Goal: Task Accomplishment & Management: Manage account settings

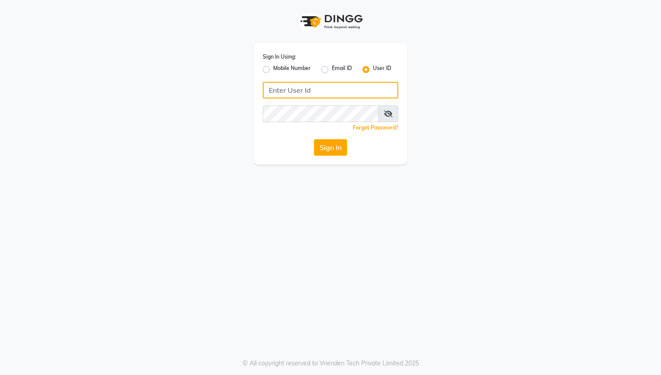
click at [301, 93] on input "Username" at bounding box center [331, 90] width 136 height 17
type input "simore@123"
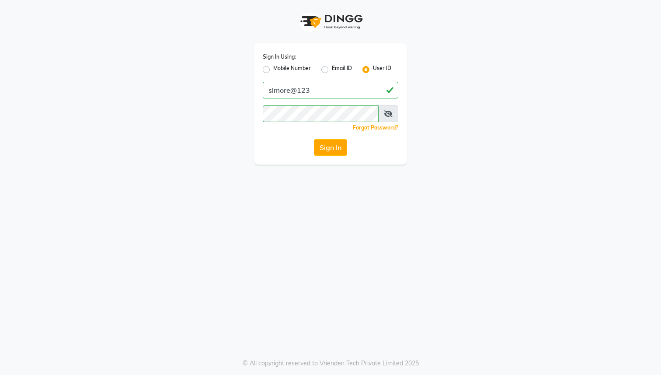
click at [330, 159] on div "Sign In Using: Mobile Number Email ID User ID simore@123 Remember me Forgot Pas…" at bounding box center [330, 103] width 153 height 121
click at [330, 152] on button "Sign In" at bounding box center [330, 147] width 33 height 17
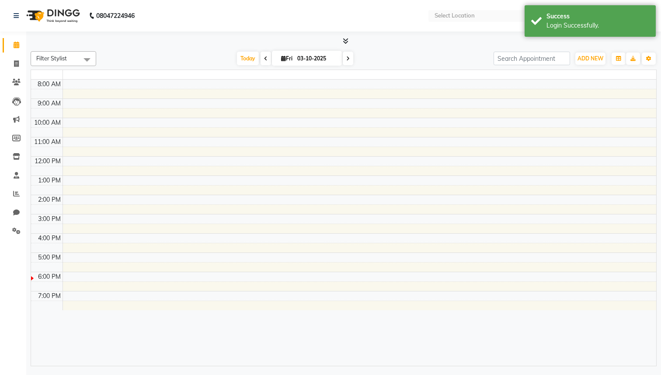
select select "en"
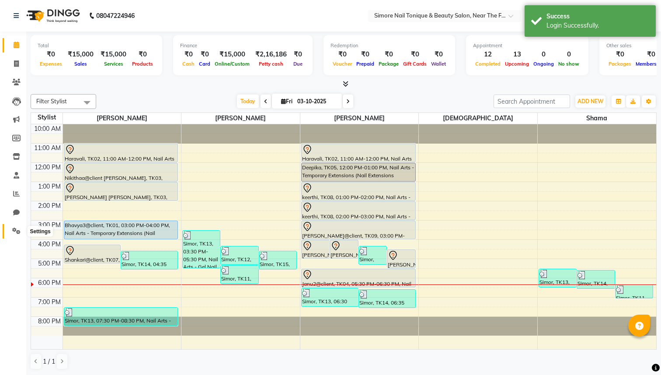
click at [15, 232] on icon at bounding box center [16, 230] width 8 height 7
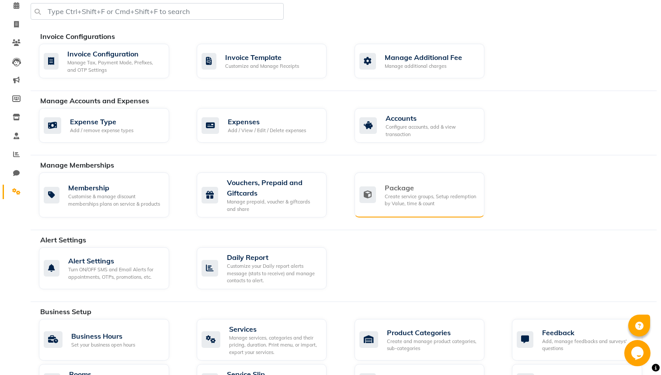
scroll to position [39, 0]
click at [398, 182] on div "Package Create service groups, Setup redemption by Value, time & count" at bounding box center [420, 194] width 130 height 45
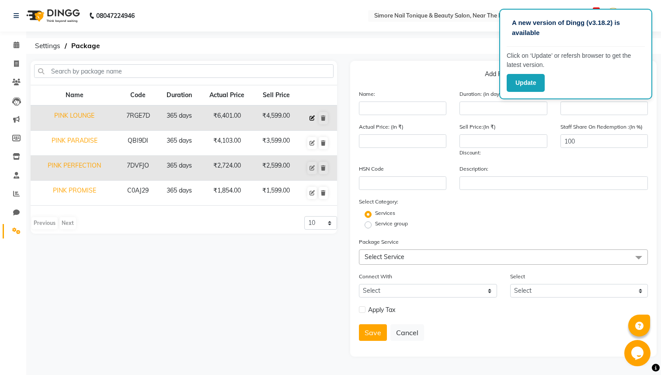
click at [317, 119] on button at bounding box center [313, 118] width 10 height 12
type input "PINK LOUNGE"
type input "365"
type input "7RGE7D"
type input "6401"
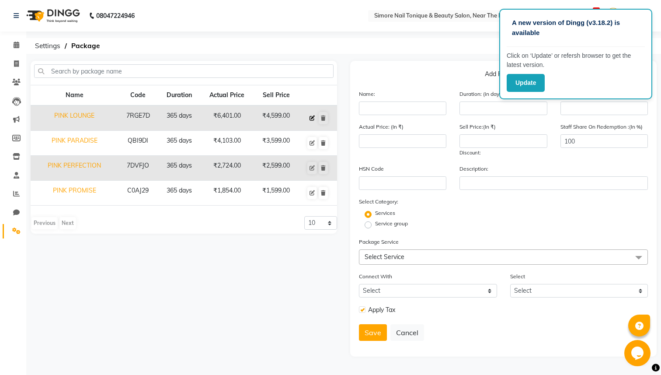
type input "4599"
checkbox input "true"
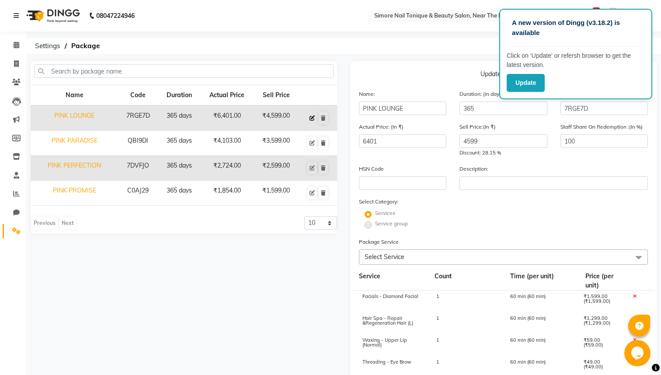
click at [312, 119] on icon at bounding box center [312, 117] width 5 height 5
click at [58, 118] on td "PINK LOUNGE" at bounding box center [74, 117] width 87 height 25
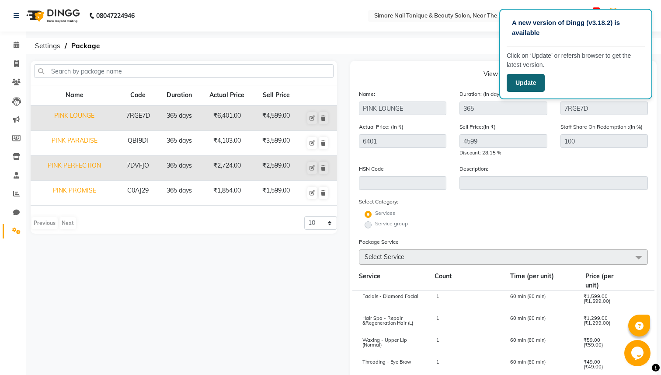
click at [526, 82] on button "Update" at bounding box center [526, 83] width 38 height 18
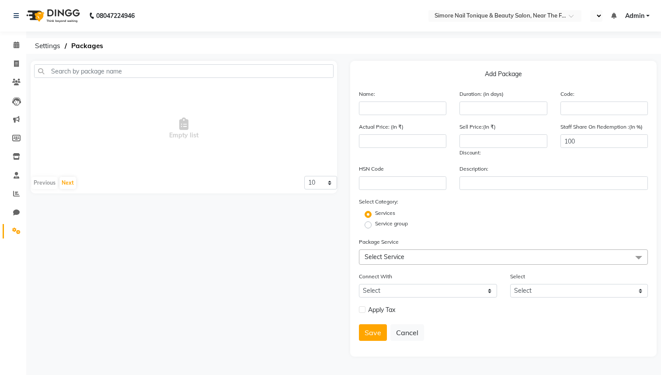
select select "en"
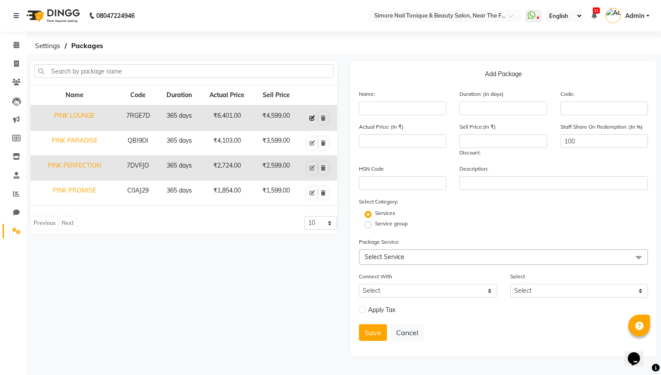
click at [311, 118] on icon at bounding box center [312, 117] width 5 height 5
type input "PINK LOUNGE"
type input "365"
type input "7RGE7D"
type input "6401"
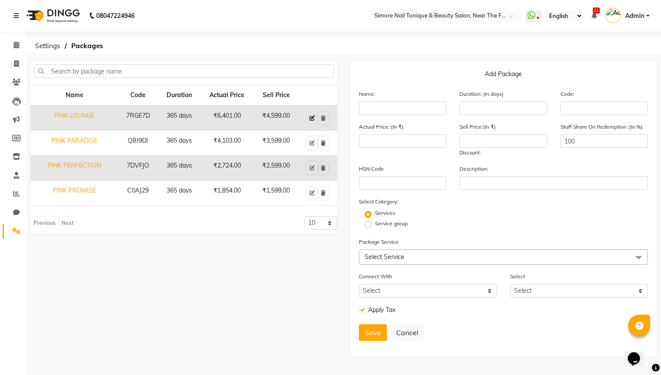
type input "4599"
checkbox input "true"
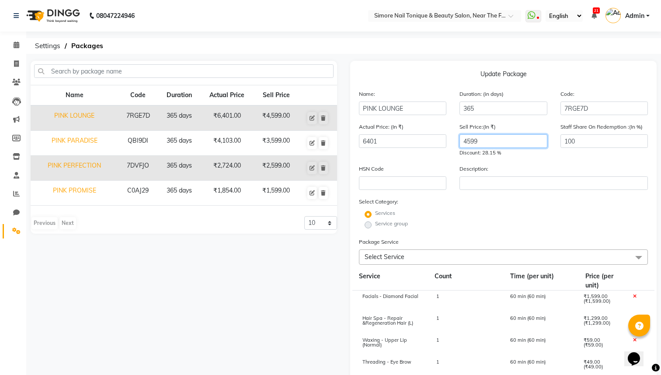
click at [498, 142] on input "4599" at bounding box center [503, 141] width 87 height 14
type input "4"
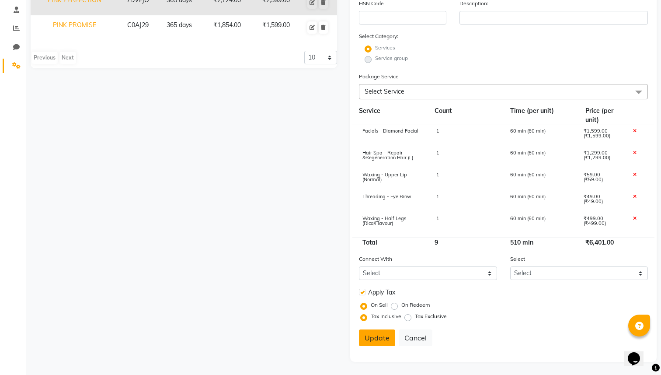
type input "4999"
click at [375, 338] on button "Update" at bounding box center [377, 337] width 36 height 17
select select
checkbox input "false"
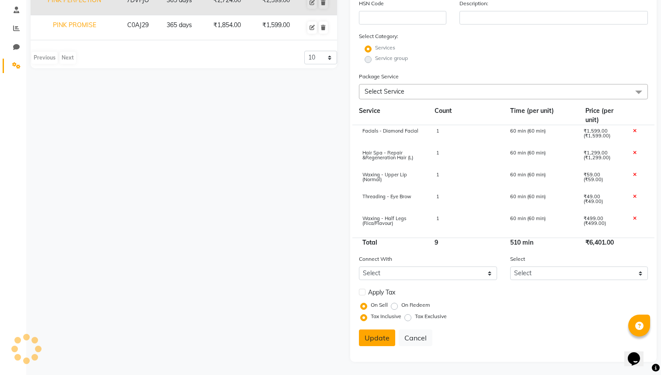
scroll to position [0, 0]
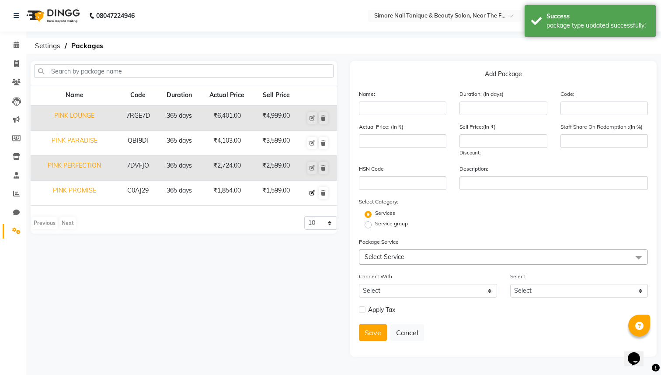
click at [311, 196] on button at bounding box center [313, 193] width 10 height 12
type input "PINK PROMISE"
type input "365"
type input "C0AJ29"
type input "1854"
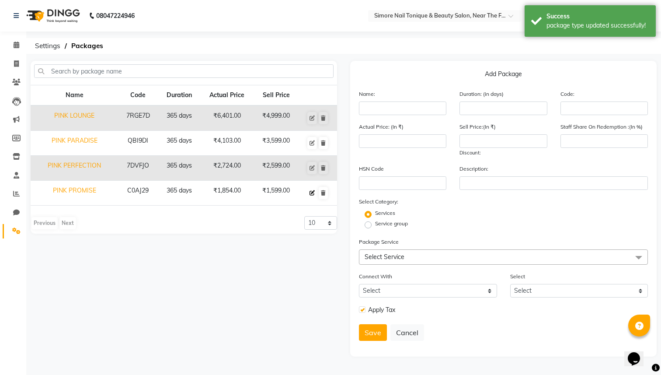
type input "1599"
type input "100"
checkbox input "true"
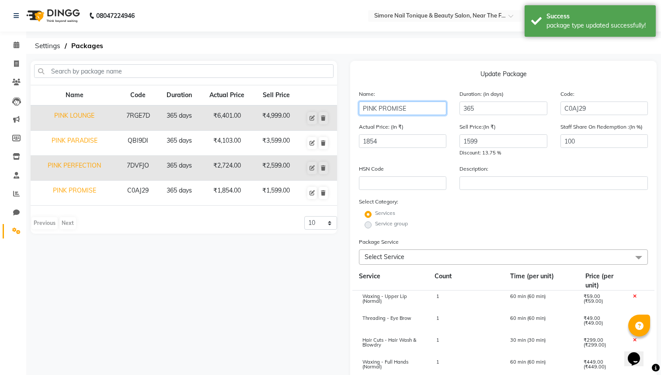
click at [409, 111] on input "PINK PROMISE" at bounding box center [402, 108] width 87 height 14
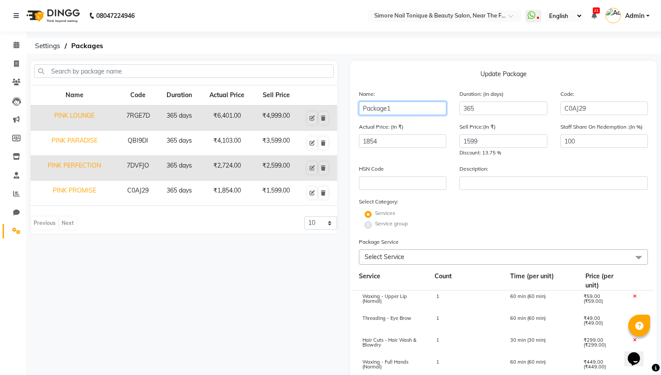
type input "Package1"
click at [486, 142] on input "1599" at bounding box center [503, 141] width 87 height 14
type input "999"
click at [372, 143] on input "1854" at bounding box center [402, 141] width 87 height 14
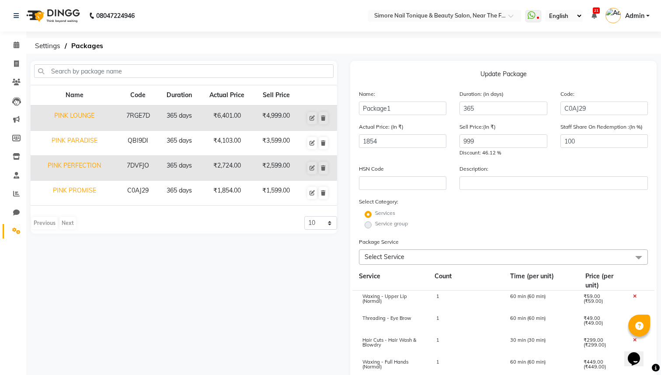
click at [260, 254] on div "Name Code Duration Actual Price Sell Price PINK LOUNGE 7RGE7D 365 days ₹6,401.0…" at bounding box center [184, 294] width 320 height 466
click at [49, 48] on span "Settings" at bounding box center [48, 46] width 34 height 16
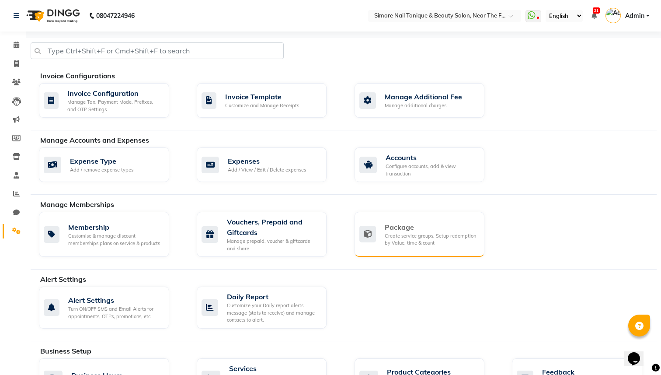
click at [386, 229] on div "Package" at bounding box center [431, 227] width 93 height 10
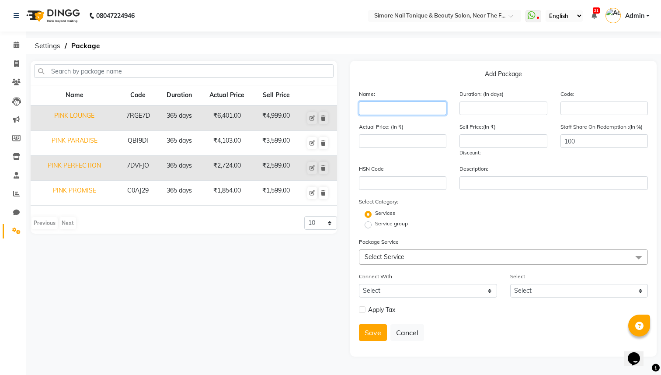
click at [380, 108] on input "text" at bounding box center [402, 108] width 87 height 14
type input "Basic Package"
click at [486, 105] on input "number" at bounding box center [503, 108] width 87 height 14
type input "1"
click at [423, 137] on input "number" at bounding box center [402, 141] width 87 height 14
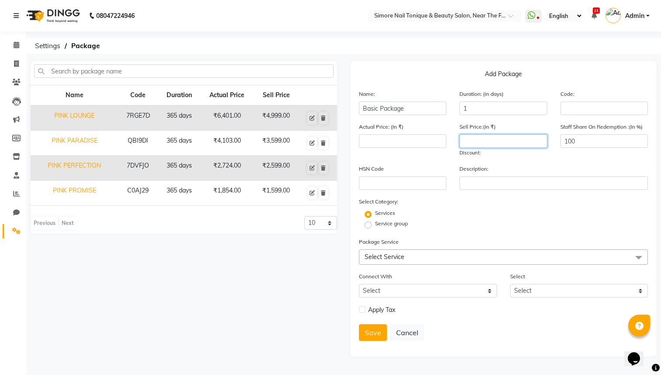
click at [486, 138] on input "number" at bounding box center [503, 141] width 87 height 14
click at [314, 120] on icon at bounding box center [312, 117] width 5 height 5
type input "PINK LOUNGE"
type input "365"
type input "7RGE7D"
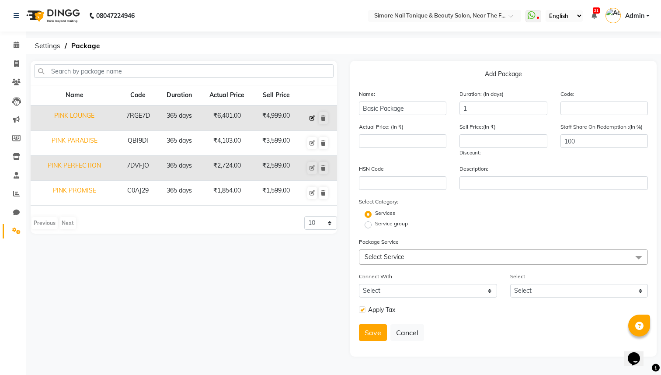
type input "6401"
type input "4999"
checkbox input "true"
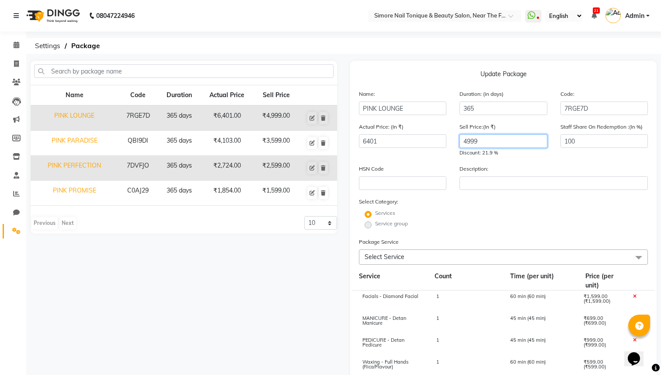
click at [479, 139] on input "4999" at bounding box center [503, 141] width 87 height 14
click at [313, 119] on icon at bounding box center [312, 117] width 5 height 5
drag, startPoint x: 408, startPoint y: 108, endPoint x: 277, endPoint y: 112, distance: 131.3
click at [276, 112] on div "Name Code Duration Actual Price Sell Price PINK LOUNGE 7RGE7D 365 days ₹6,401.0…" at bounding box center [344, 294] width 640 height 466
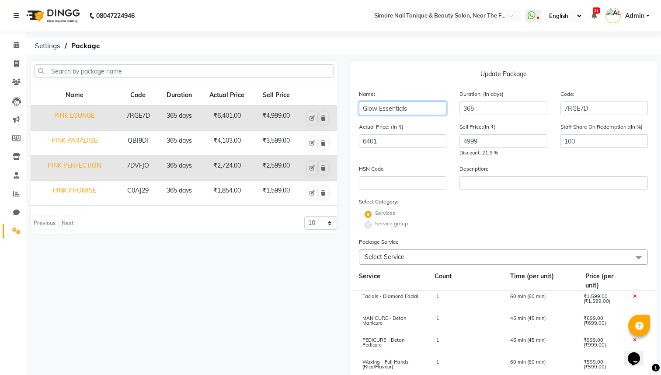
type input "Glow Essentials"
click at [471, 142] on input "4999" at bounding box center [503, 141] width 87 height 14
type input "999"
click at [366, 143] on input "6401" at bounding box center [402, 141] width 87 height 14
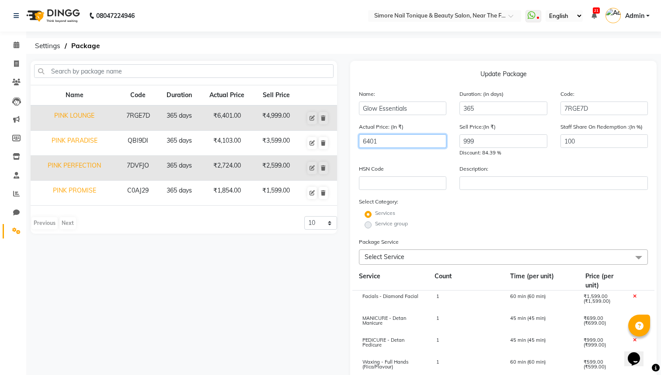
click at [366, 143] on input "6401" at bounding box center [402, 141] width 87 height 14
type input "1600"
click at [573, 145] on input "100" at bounding box center [604, 141] width 87 height 14
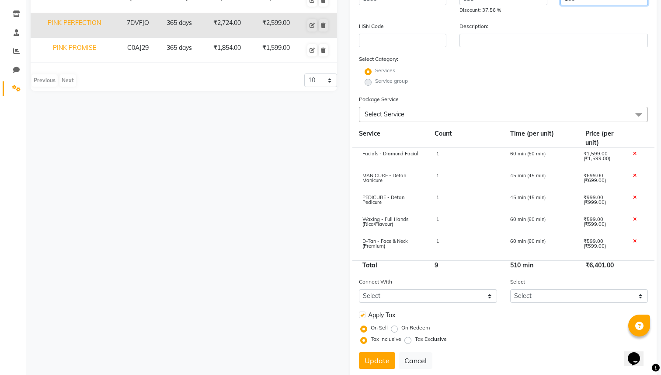
scroll to position [165, 0]
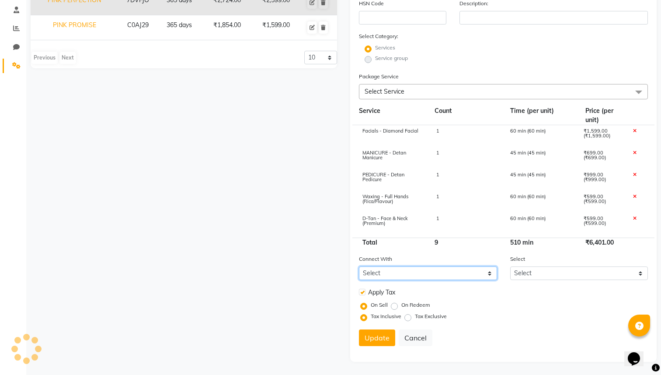
click at [393, 275] on select "Select Membership Prepaid Voucher" at bounding box center [428, 273] width 138 height 14
click at [370, 333] on button "Update" at bounding box center [377, 337] width 36 height 17
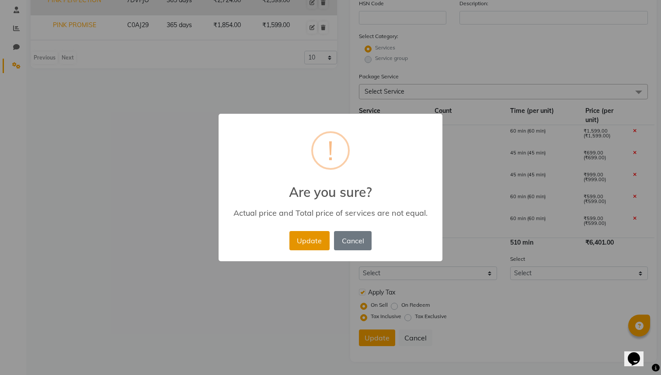
click at [307, 249] on button "Update" at bounding box center [310, 240] width 40 height 19
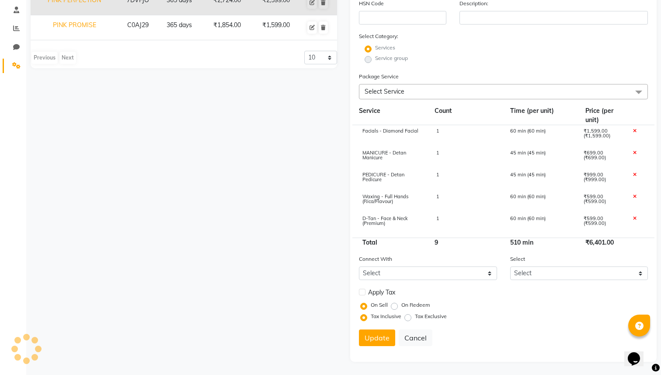
select select
checkbox input "false"
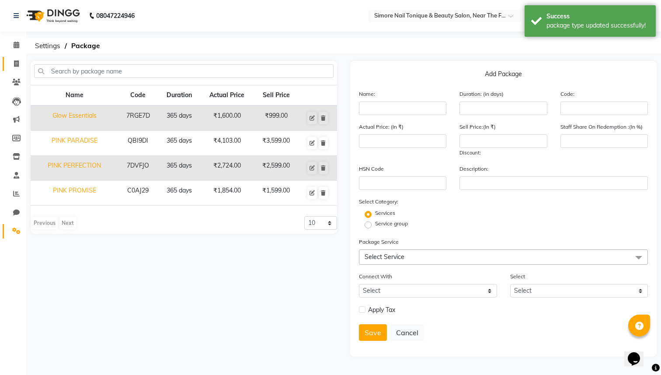
click at [17, 70] on link "Invoice" at bounding box center [13, 64] width 21 height 14
select select "service"
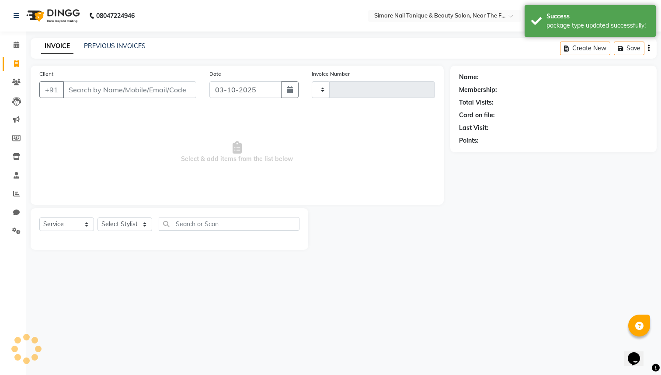
type input "1488"
select select "7509"
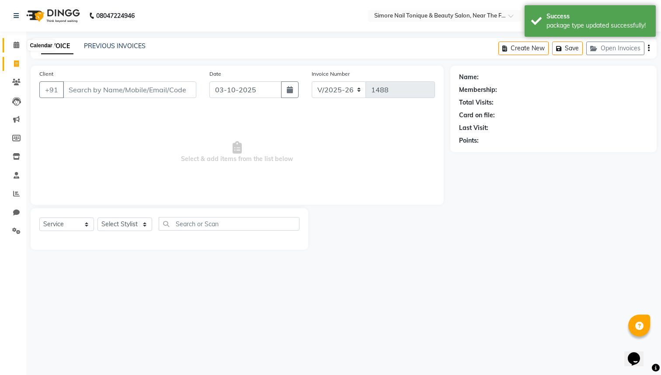
click at [16, 48] on span at bounding box center [16, 45] width 15 height 10
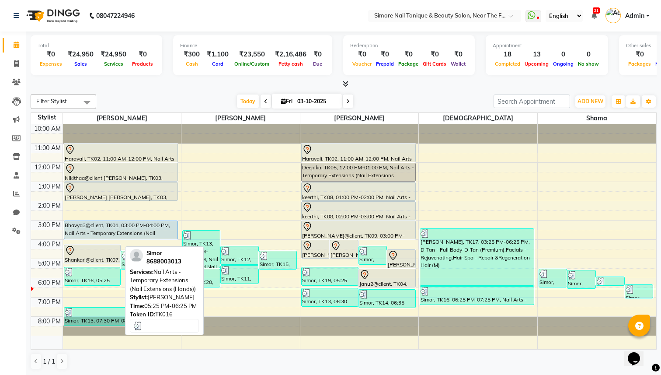
click at [90, 280] on div "Simor, TK16, 05:25 PM-06:25 PM, Nail Arts - Temporary Extensions (Nail Extensio…" at bounding box center [92, 276] width 56 height 18
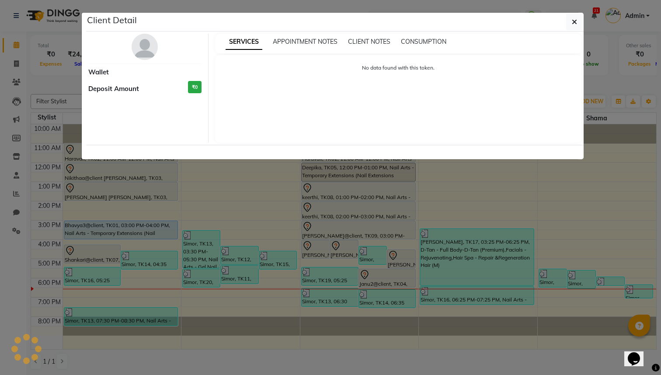
select select "3"
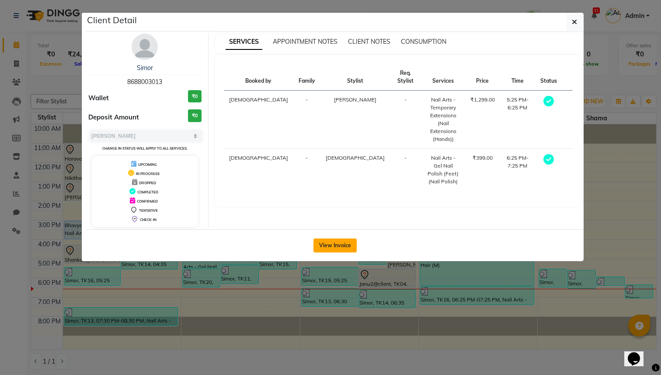
click at [330, 245] on button "View Invoice" at bounding box center [335, 245] width 43 height 14
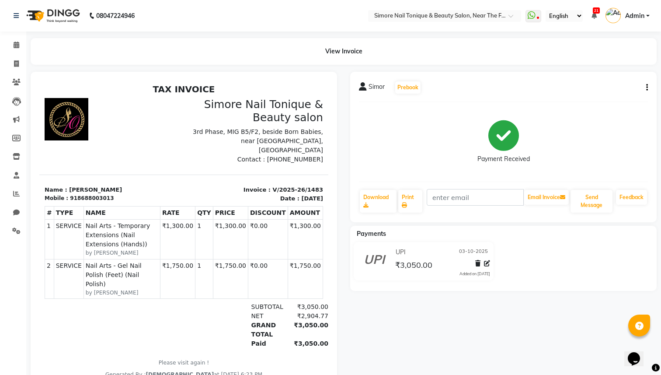
click at [73, 13] on img at bounding box center [52, 15] width 60 height 24
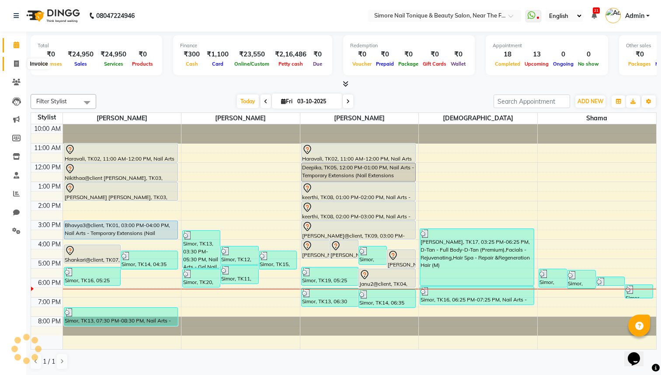
click at [19, 61] on span at bounding box center [16, 64] width 15 height 10
select select "service"
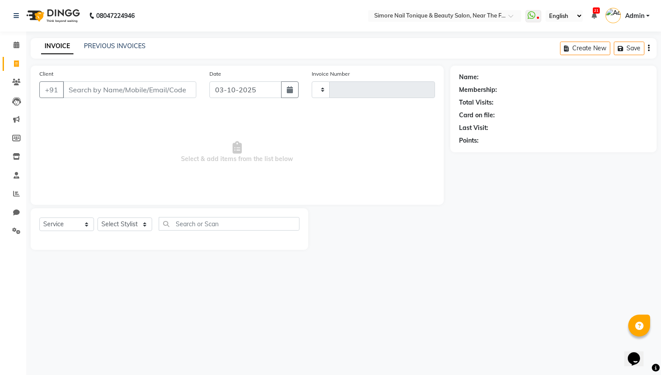
type input "1488"
select select "7509"
click at [516, 50] on button "Create New" at bounding box center [524, 49] width 50 height 14
select select "7509"
select select "service"
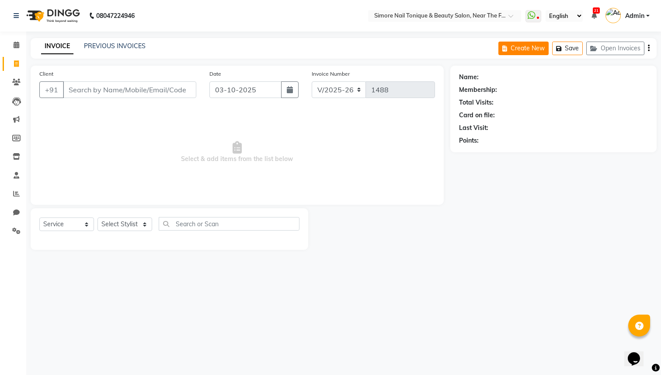
click at [522, 53] on button "Create New" at bounding box center [524, 49] width 50 height 14
select select "service"
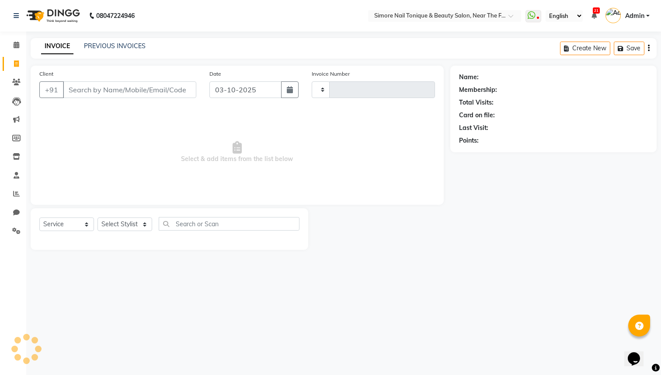
type input "1488"
select select "7509"
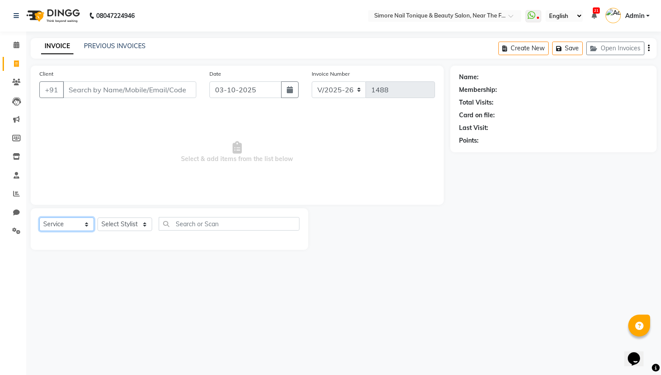
click at [69, 225] on select "Select Service Product Membership Package Voucher Prepaid Gift Card" at bounding box center [66, 224] width 55 height 14
select select "package"
click at [39, 217] on select "Select Service Product Membership Package Voucher Prepaid Gift Card" at bounding box center [66, 224] width 55 height 14
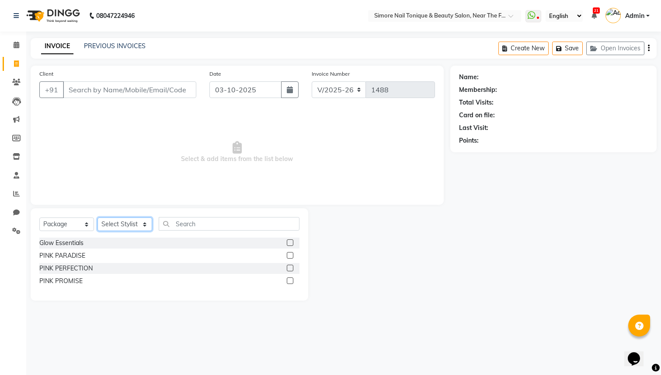
click at [130, 218] on select "Select Stylist Parveen Rajini Renu Shama Shirisha Simore" at bounding box center [125, 224] width 55 height 14
click at [65, 244] on div "Glow Essentials" at bounding box center [61, 242] width 44 height 9
click at [287, 241] on label at bounding box center [290, 242] width 7 height 7
click at [287, 241] on input "checkbox" at bounding box center [290, 243] width 6 height 6
checkbox input "false"
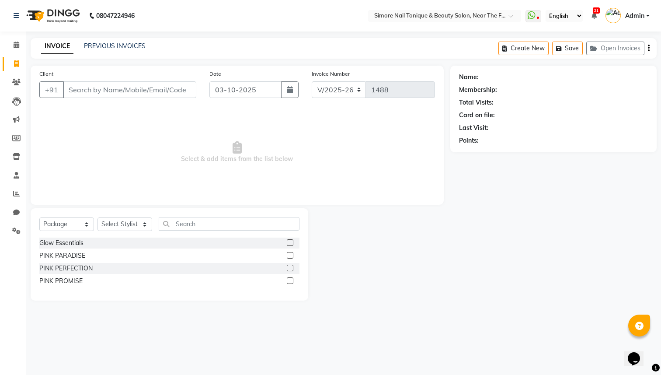
click at [374, 206] on div "Client +91 Date 03-10-2025 Invoice Number V/2025 V/2025-26 1488 Select & add it…" at bounding box center [237, 183] width 426 height 235
click at [119, 237] on div "Select Service Product Membership Package Voucher Prepaid Gift Card Select Styl…" at bounding box center [169, 227] width 260 height 21
click at [120, 225] on select "Select Stylist Parveen Rajini Renu Shama Shirisha Simore" at bounding box center [125, 224] width 55 height 14
select select "66346"
click at [98, 217] on select "Select Stylist Parveen Rajini Renu Shama Shirisha Simore" at bounding box center [125, 224] width 55 height 14
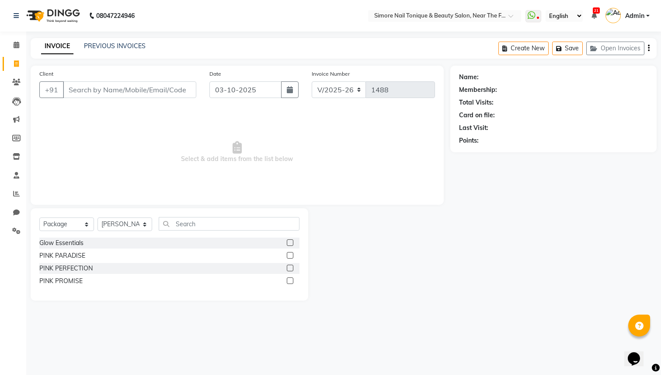
click at [293, 239] on div at bounding box center [293, 243] width 13 height 11
click at [292, 243] on label at bounding box center [290, 242] width 7 height 7
click at [292, 243] on input "checkbox" at bounding box center [290, 243] width 6 height 6
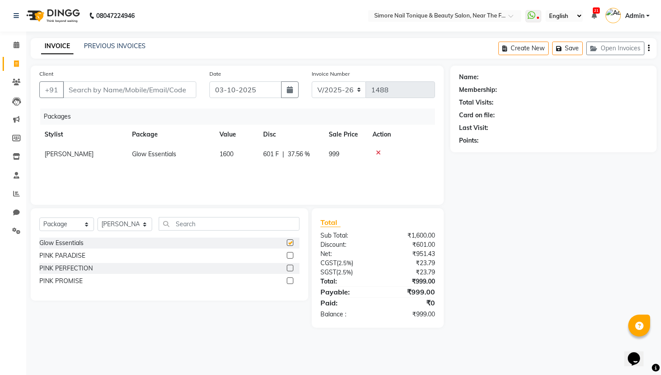
checkbox input "false"
click at [17, 64] on icon at bounding box center [16, 63] width 5 height 7
select select "service"
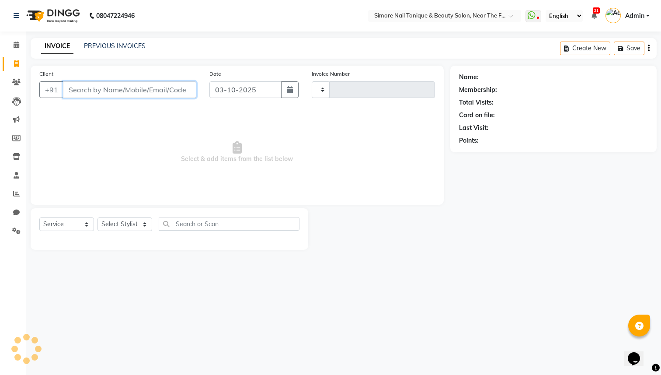
type input "1488"
select select "7509"
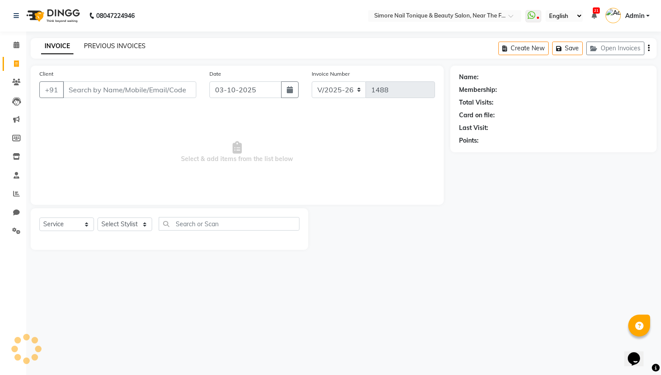
click at [114, 49] on link "PREVIOUS INVOICES" at bounding box center [115, 46] width 62 height 8
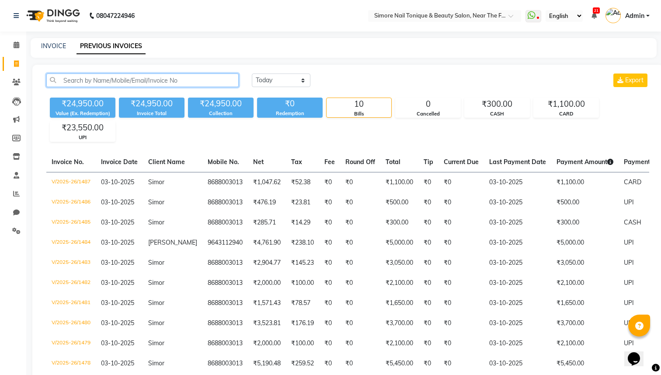
click at [183, 81] on input "text" at bounding box center [142, 80] width 192 height 14
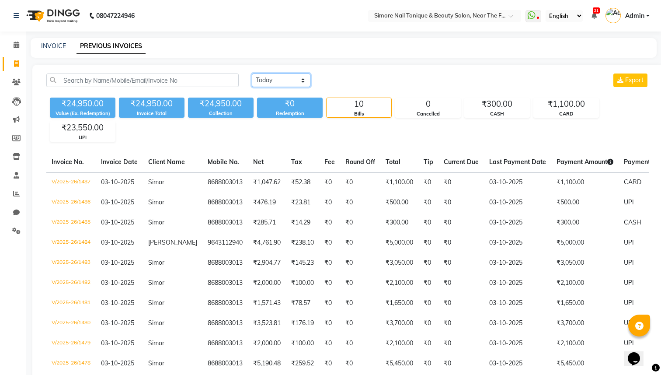
click at [290, 78] on select "Today Yesterday Custom Range" at bounding box center [281, 80] width 59 height 14
click at [252, 73] on select "Today Yesterday Custom Range" at bounding box center [281, 80] width 59 height 14
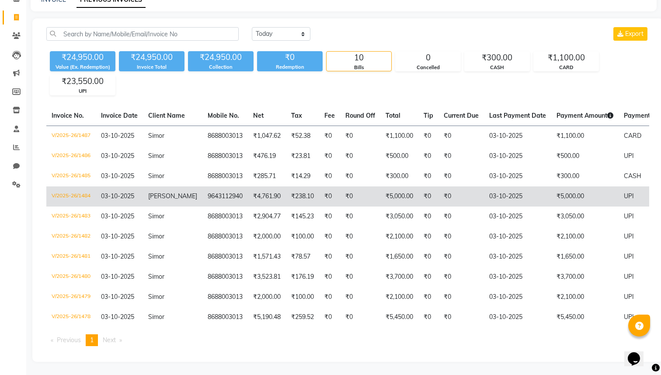
click at [77, 193] on td "V/2025-26/1484" at bounding box center [70, 196] width 49 height 20
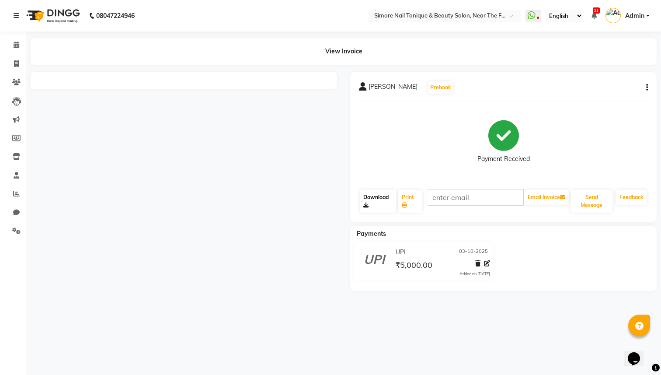
click at [376, 200] on link "Download" at bounding box center [378, 201] width 37 height 23
click at [11, 230] on span at bounding box center [16, 231] width 15 height 10
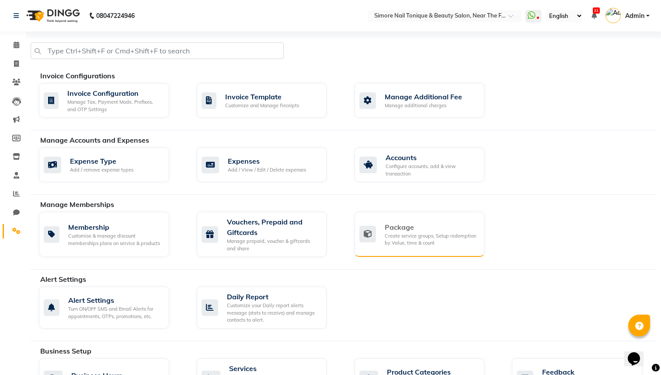
click at [413, 238] on div "Create service groups, Setup redemption by Value, time & count" at bounding box center [431, 239] width 93 height 14
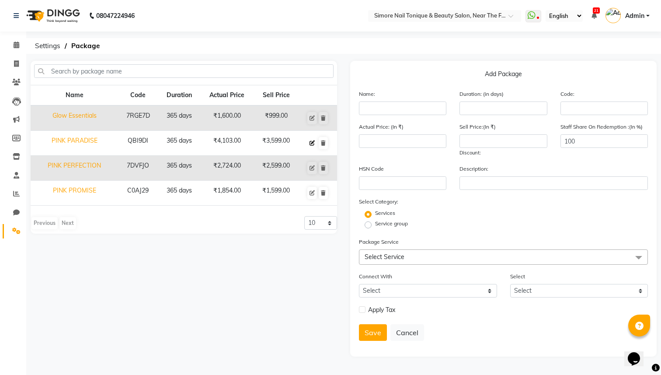
click at [313, 144] on icon at bounding box center [312, 142] width 5 height 5
type input "PINK PARADISE"
type input "365"
type input "QBI9DI"
type input "4103"
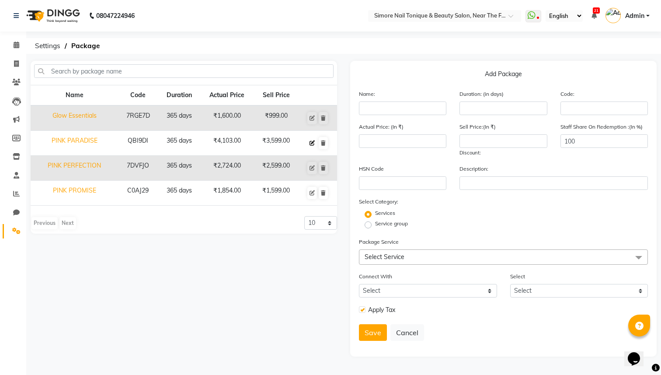
type input "3599"
checkbox input "true"
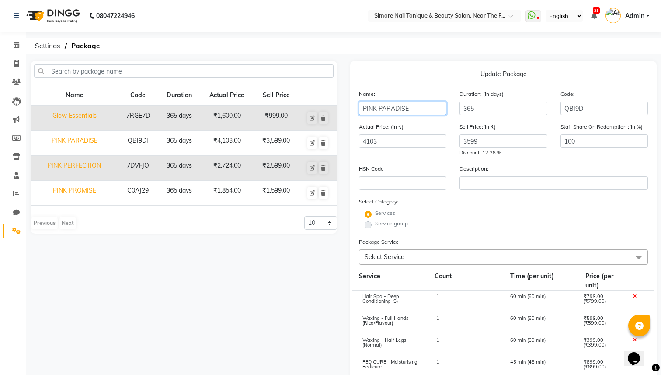
drag, startPoint x: 414, startPoint y: 111, endPoint x: 266, endPoint y: 108, distance: 147.4
click at [267, 108] on div "Name Code Duration Actual Price Sell Price Glow Essentials 7RGE7D 365 days ₹1,6…" at bounding box center [344, 294] width 640 height 466
drag, startPoint x: 363, startPoint y: 108, endPoint x: 433, endPoint y: 108, distance: 70.0
click at [433, 108] on input "PINK PARADISE" at bounding box center [402, 108] width 87 height 14
type input "Radiance Care"
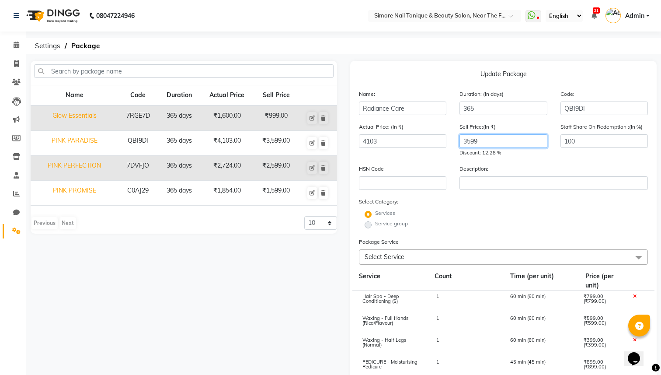
click at [470, 140] on input "3599" at bounding box center [503, 141] width 87 height 14
type input "1999"
click at [371, 145] on input "4103" at bounding box center [402, 141] width 87 height 14
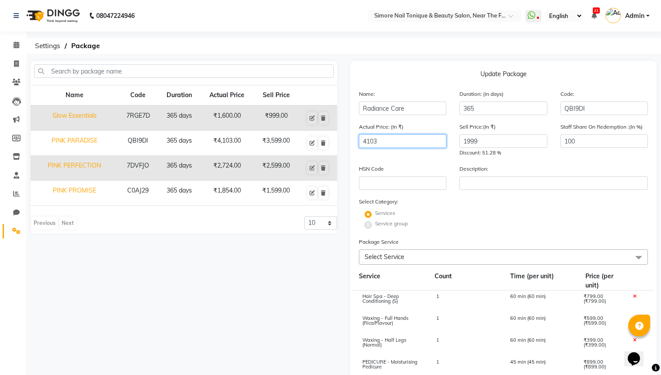
click at [371, 145] on input "4103" at bounding box center [402, 141] width 87 height 14
type input "4"
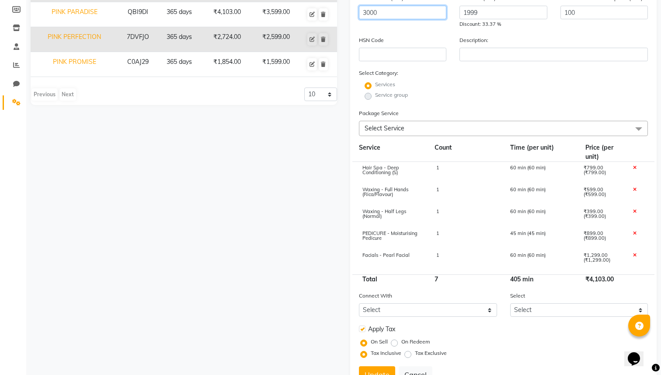
scroll to position [165, 0]
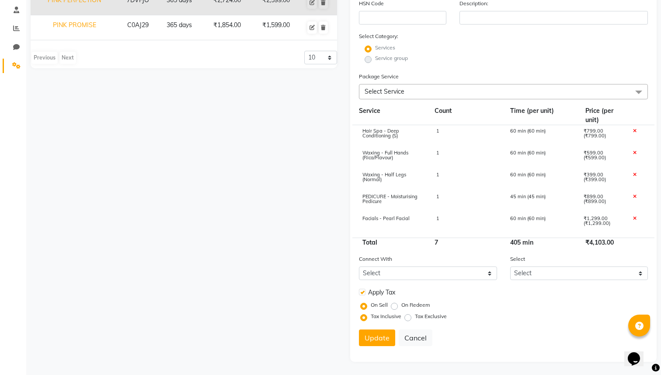
type input "3000"
click at [634, 131] on icon at bounding box center [634, 131] width 3 height 5
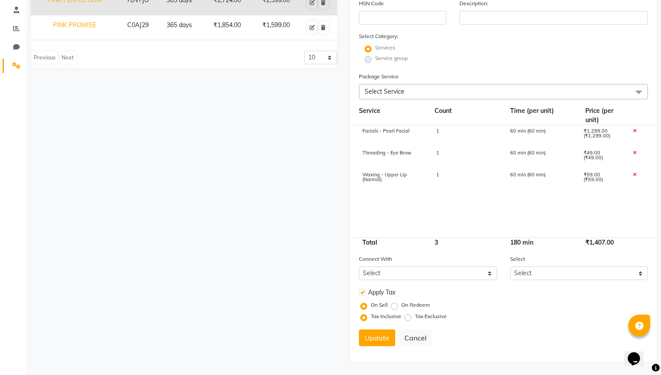
click at [634, 131] on icon at bounding box center [634, 131] width 3 height 5
click at [634, 150] on icon at bounding box center [634, 152] width 3 height 5
click at [634, 131] on icon at bounding box center [634, 131] width 3 height 5
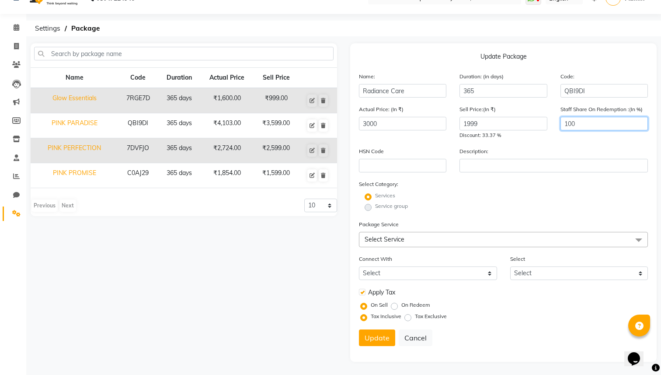
click at [634, 131] on div "Staff Share On Redemption :(In %) 100" at bounding box center [604, 122] width 101 height 35
click at [399, 240] on span "Select Service" at bounding box center [385, 239] width 40 height 8
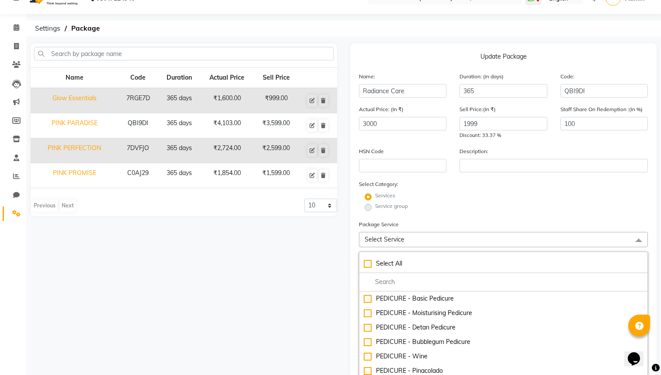
click at [430, 212] on div "Service group" at bounding box center [504, 207] width 302 height 10
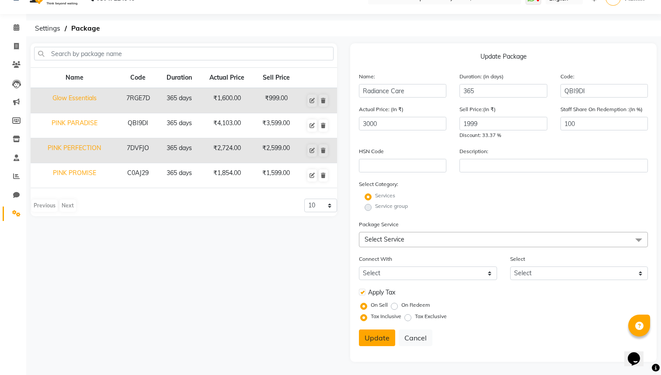
click at [370, 342] on button "Update" at bounding box center [377, 337] width 36 height 17
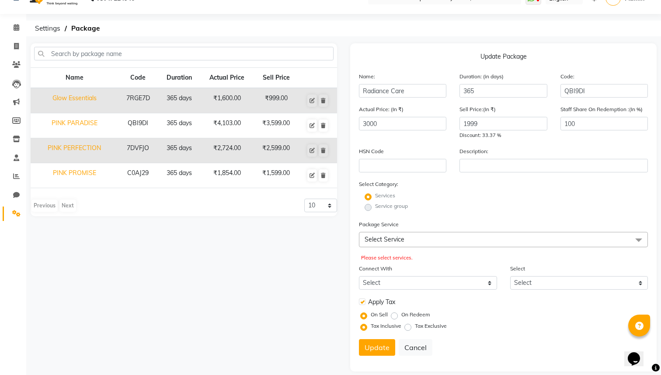
click at [380, 241] on span "Select Service" at bounding box center [385, 239] width 40 height 8
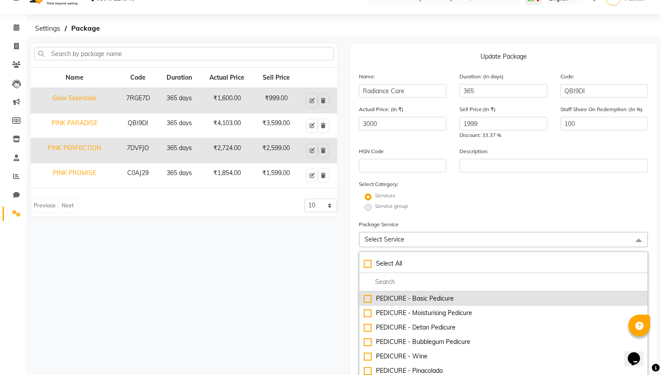
click at [371, 299] on div "PEDICURE - Basic Pedicure" at bounding box center [504, 298] width 280 height 9
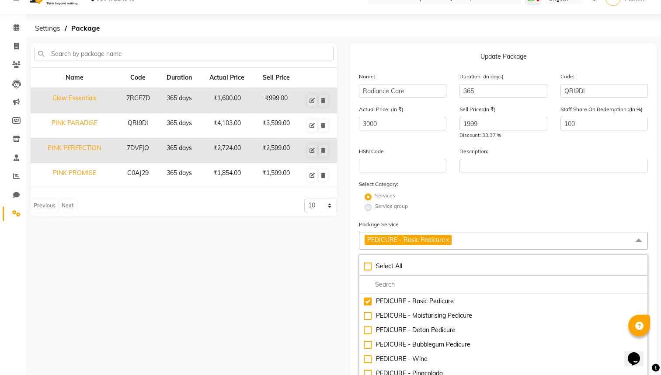
click at [336, 284] on div "Name Code Duration Actual Price Sell Price Glow Essentials 7RGE7D 365 days ₹1,6…" at bounding box center [184, 347] width 320 height 609
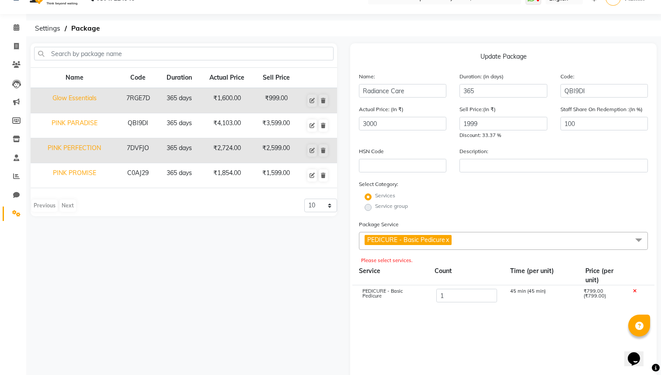
click at [449, 241] on link "x" at bounding box center [447, 240] width 4 height 8
checkbox input "false"
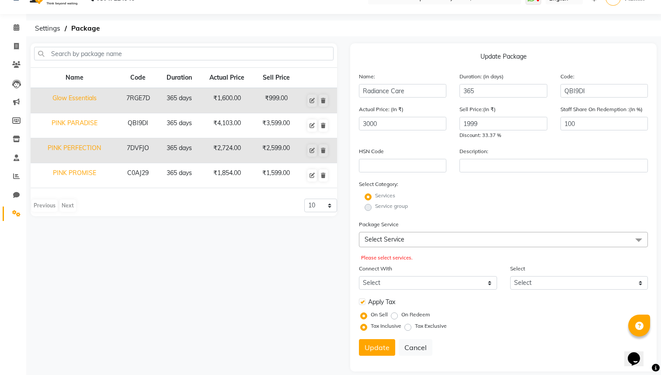
click at [408, 239] on span "Select Service" at bounding box center [503, 239] width 289 height 15
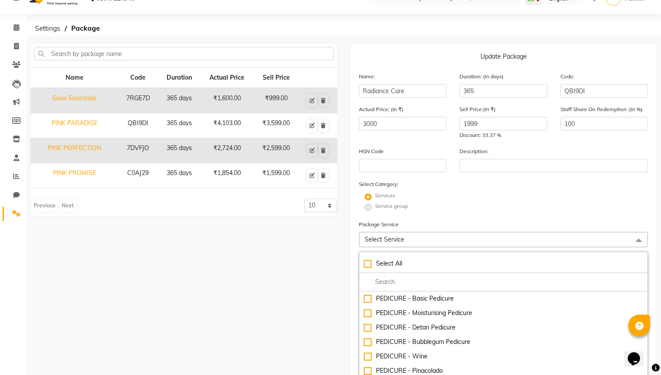
click at [394, 237] on span "Select Service" at bounding box center [385, 239] width 40 height 8
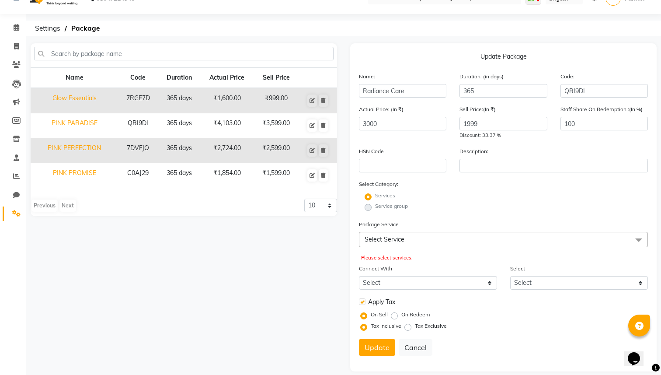
click at [389, 240] on span "Select Service" at bounding box center [385, 239] width 40 height 8
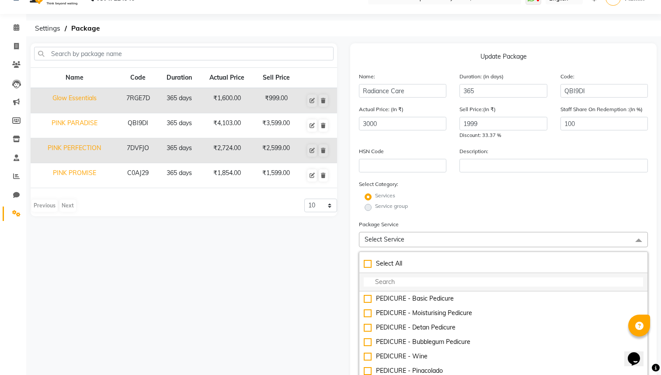
click at [388, 283] on input "multiselect-search" at bounding box center [504, 281] width 280 height 9
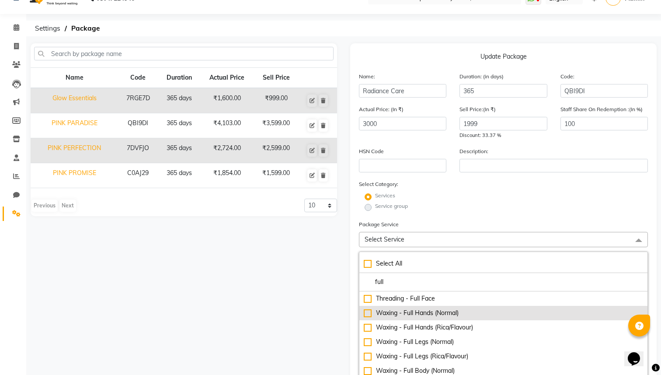
type input "full"
click at [368, 313] on div "Waxing - Full Hands (Normal)" at bounding box center [504, 312] width 280 height 9
checkbox input "true"
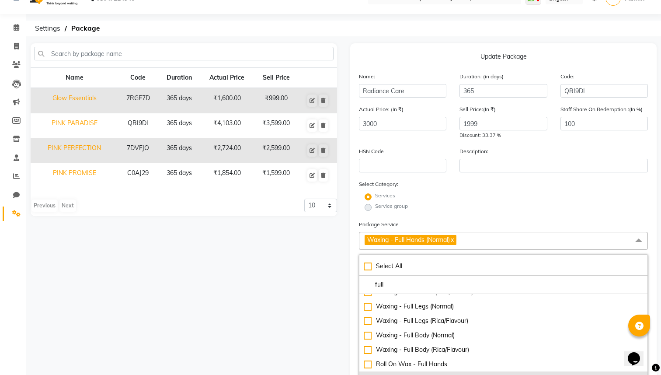
scroll to position [0, 0]
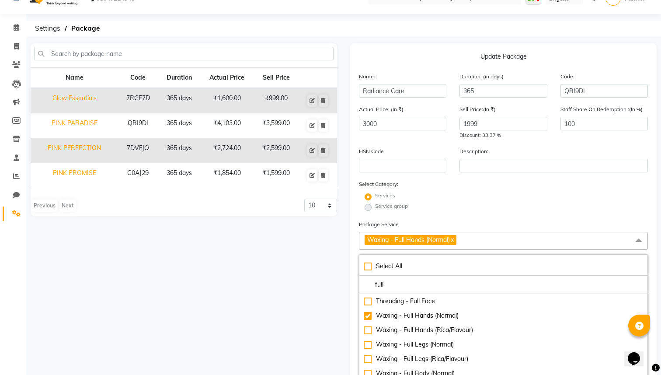
drag, startPoint x: 389, startPoint y: 283, endPoint x: 347, endPoint y: 284, distance: 41.6
click at [347, 283] on div "Update Package Name: Radiance Care Duration: (in days) 365 Code: QBI9DI Actual …" at bounding box center [504, 347] width 320 height 609
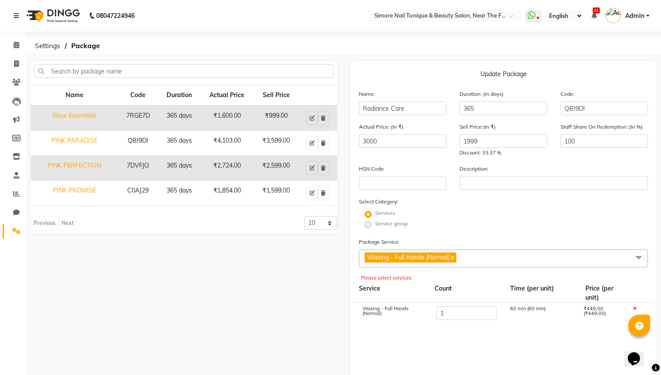
click at [60, 17] on img at bounding box center [52, 15] width 60 height 24
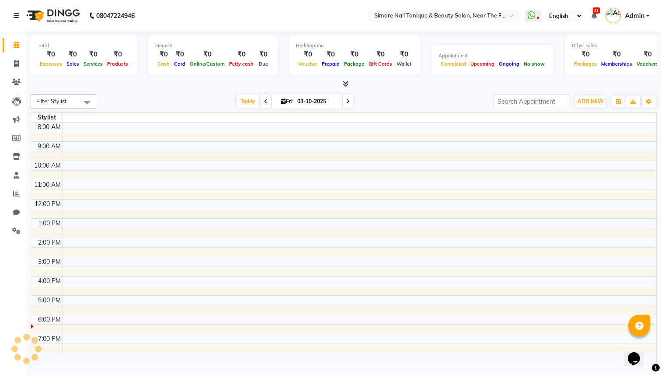
click at [59, 12] on img at bounding box center [52, 15] width 60 height 24
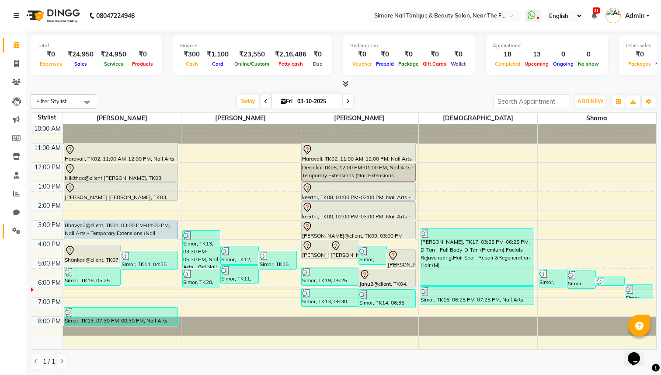
click at [17, 231] on icon at bounding box center [16, 230] width 8 height 7
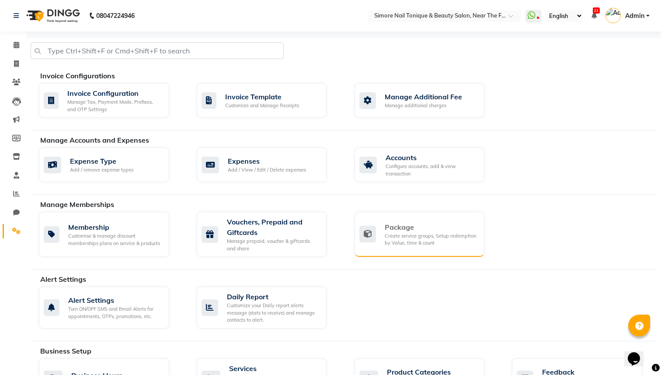
click at [396, 249] on div "Package Create service groups, Setup redemption by Value, time & count" at bounding box center [420, 234] width 130 height 45
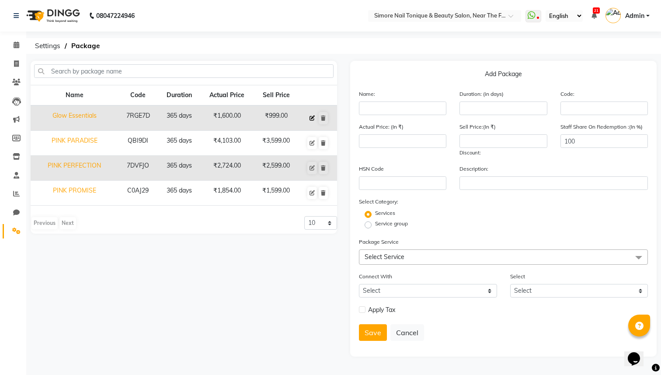
click at [312, 119] on icon at bounding box center [312, 117] width 5 height 5
type input "Glow Essentials"
type input "365"
type input "7RGE7D"
type input "1600"
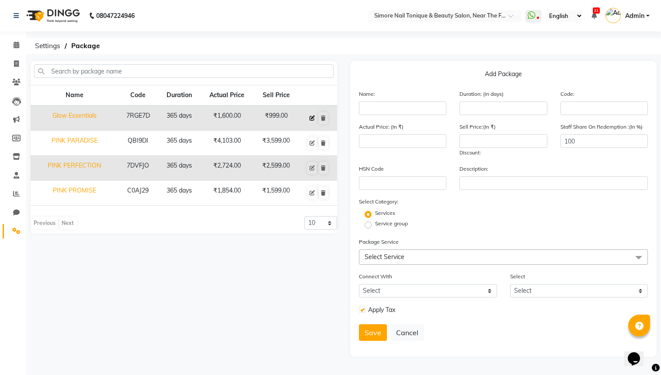
type input "999"
checkbox input "true"
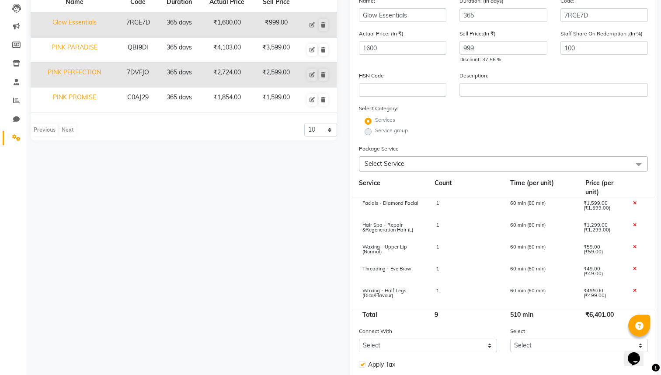
scroll to position [113, 0]
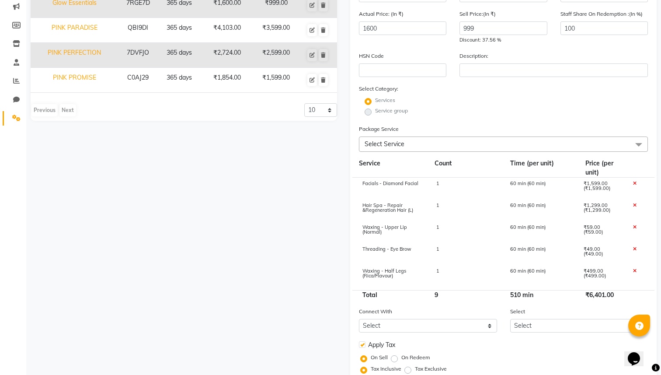
click at [393, 143] on span "Select Service" at bounding box center [385, 144] width 40 height 8
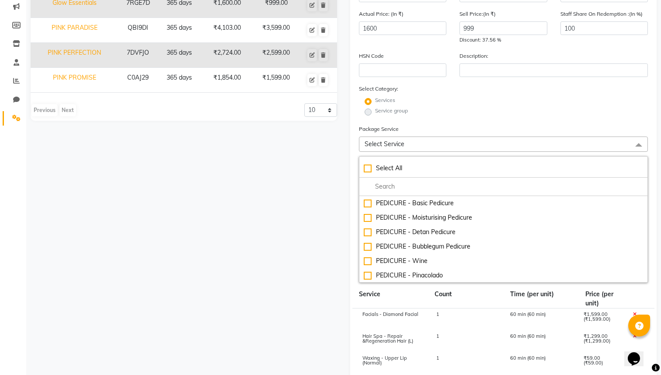
click at [393, 143] on span "Select Service" at bounding box center [385, 144] width 40 height 8
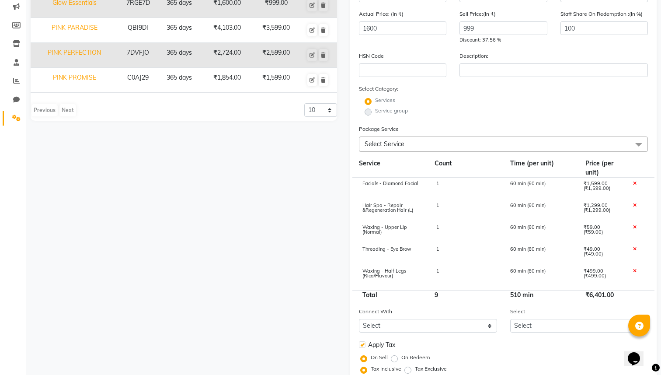
click at [634, 183] on icon at bounding box center [634, 183] width 3 height 5
click at [634, 203] on icon at bounding box center [634, 205] width 3 height 5
click at [634, 183] on icon at bounding box center [634, 183] width 3 height 5
click at [634, 203] on icon at bounding box center [634, 205] width 3 height 5
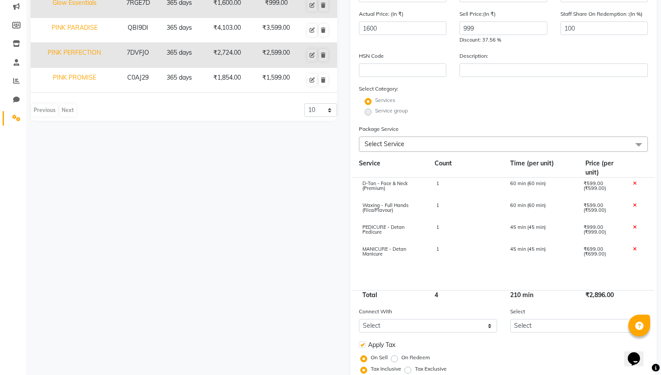
click at [634, 183] on icon at bounding box center [634, 183] width 3 height 5
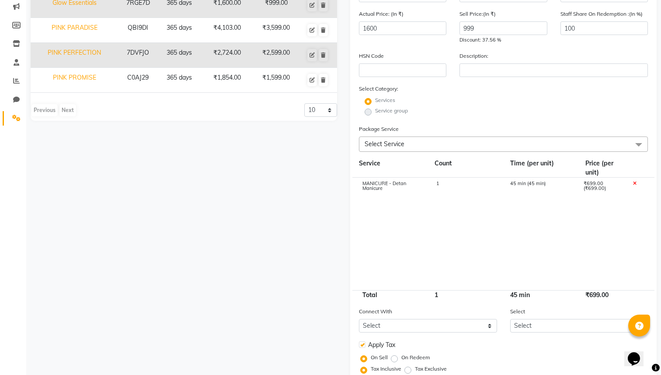
click at [634, 183] on icon at bounding box center [634, 183] width 3 height 5
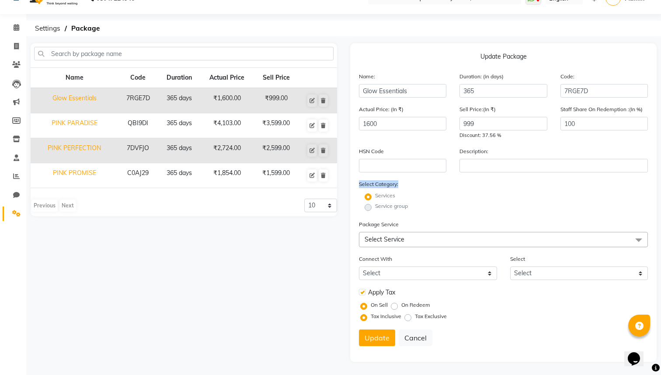
click at [634, 183] on div "Select Category: Services Service group" at bounding box center [503, 195] width 289 height 33
click at [386, 237] on span "Select Service" at bounding box center [385, 239] width 40 height 8
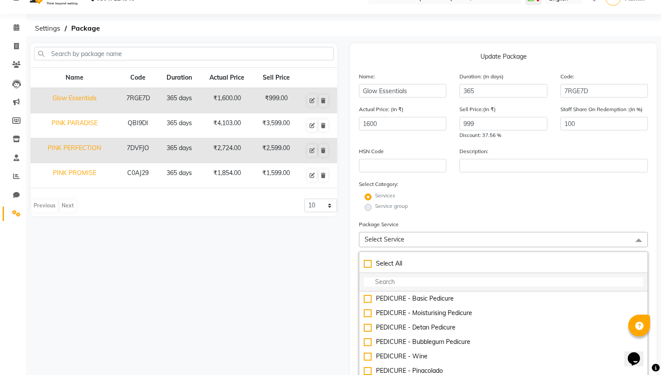
click at [388, 286] on input "multiselect-search" at bounding box center [504, 281] width 280 height 9
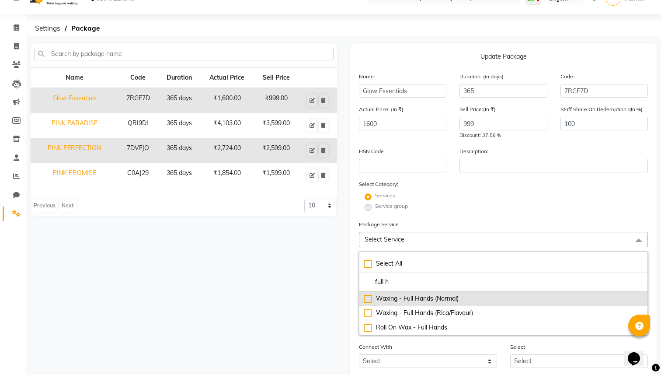
type input "full h"
click at [409, 294] on div "Waxing - Full Hands (Normal)" at bounding box center [504, 298] width 280 height 9
checkbox input "true"
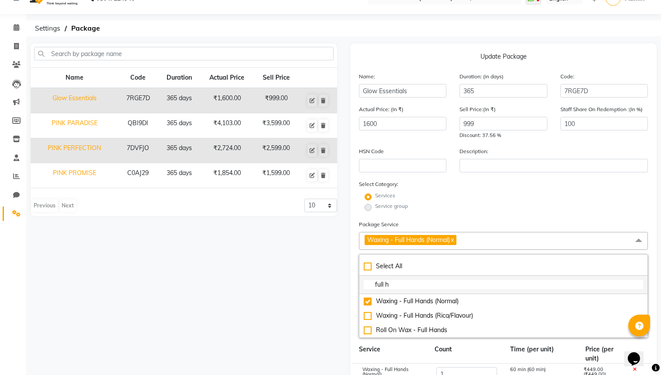
click at [390, 282] on input "full h" at bounding box center [504, 284] width 280 height 9
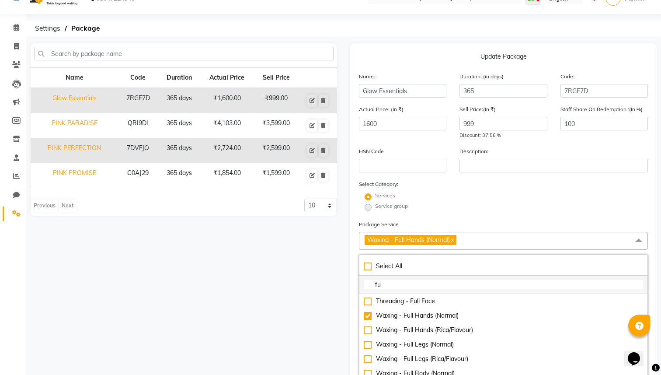
type input "f"
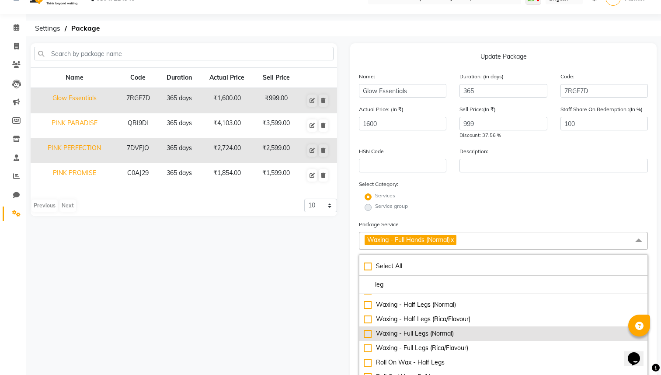
scroll to position [14, 0]
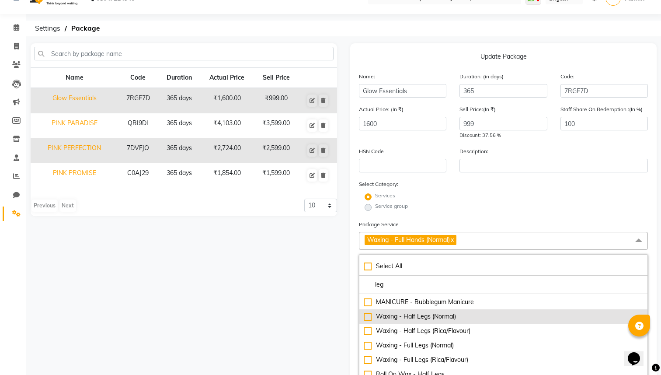
type input "leg"
click at [366, 318] on div "Waxing - Half Legs (Normal)" at bounding box center [504, 316] width 280 height 9
checkbox input "true"
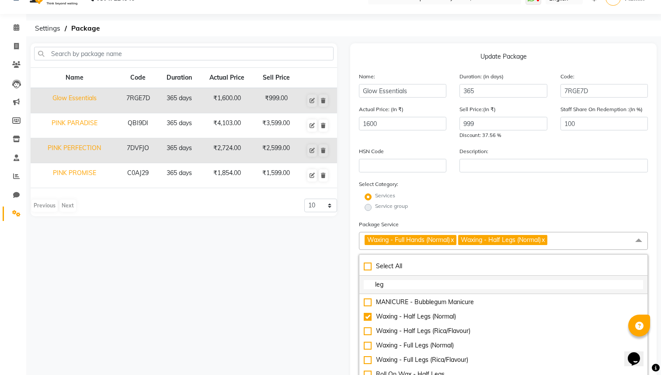
click at [386, 281] on input "leg" at bounding box center [504, 284] width 280 height 9
type input "u"
checkbox input "true"
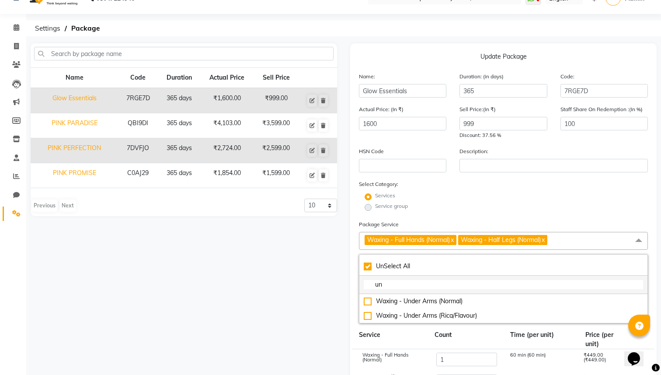
scroll to position [0, 0]
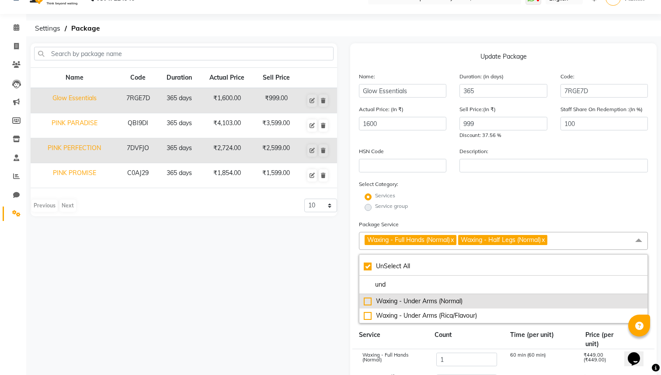
type input "und"
click at [370, 300] on div "Waxing - Under Arms (Normal)" at bounding box center [504, 301] width 280 height 9
checkbox input "false"
checkbox input "true"
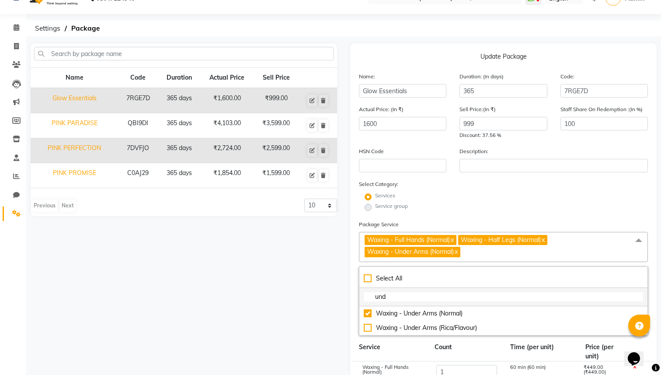
click at [381, 296] on input "und" at bounding box center [504, 296] width 280 height 9
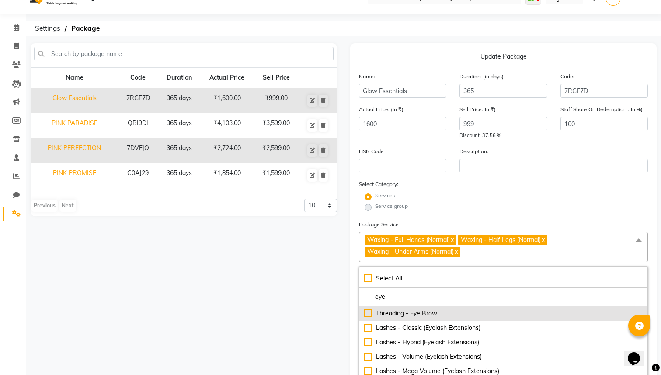
type input "eye"
click at [368, 315] on div "Threading - Eye Brow" at bounding box center [504, 313] width 280 height 9
checkbox input "true"
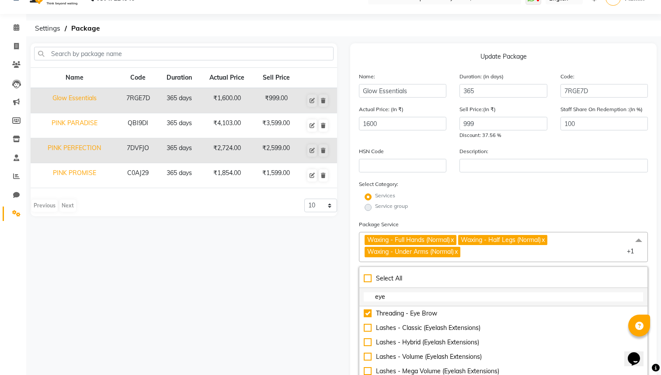
click at [378, 295] on input "eye" at bounding box center [504, 296] width 280 height 9
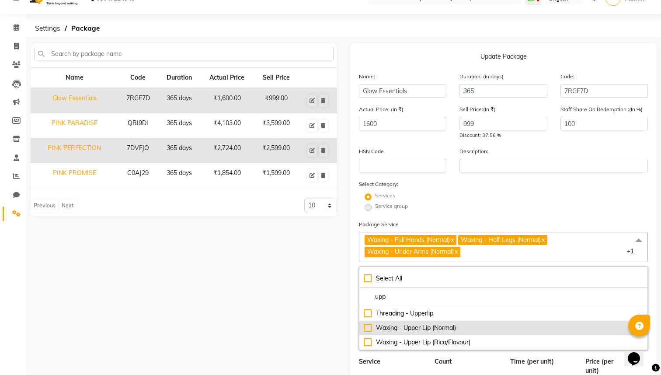
type input "upp"
click at [367, 328] on div "Waxing - Upper Lip (Normal)" at bounding box center [504, 327] width 280 height 9
checkbox input "true"
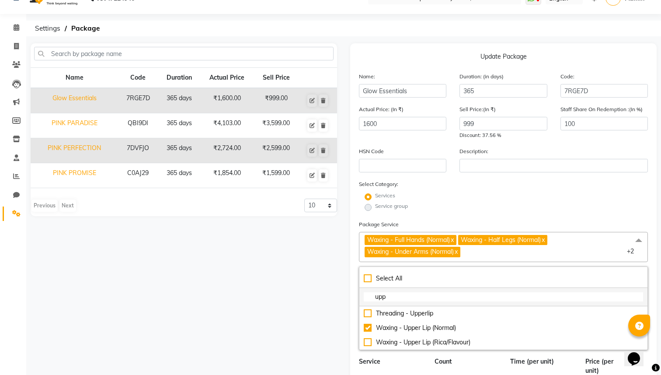
click at [385, 297] on input "upp" at bounding box center [504, 296] width 280 height 9
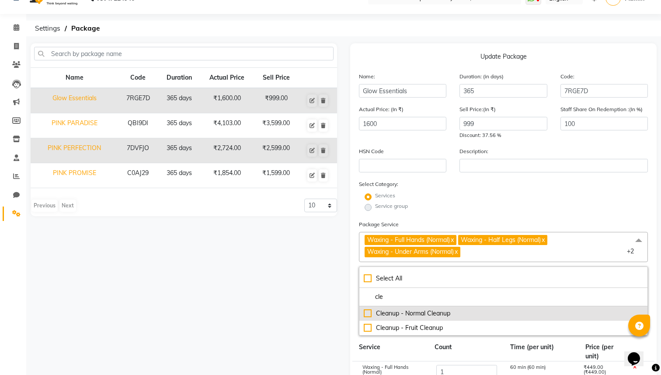
type input "cle"
click at [370, 315] on div "Cleanup - Normal Cleanup" at bounding box center [504, 313] width 280 height 9
checkbox input "true"
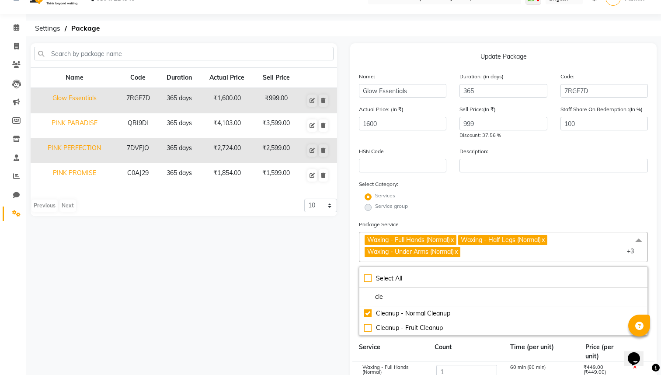
click at [331, 317] on div "Name Code Duration Actual Price Sell Price Glow Essentials 7RGE7D 365 days ₹1,6…" at bounding box center [184, 320] width 320 height 555
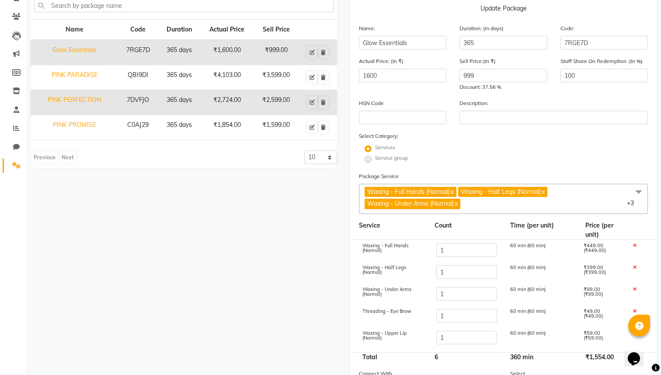
scroll to position [180, 0]
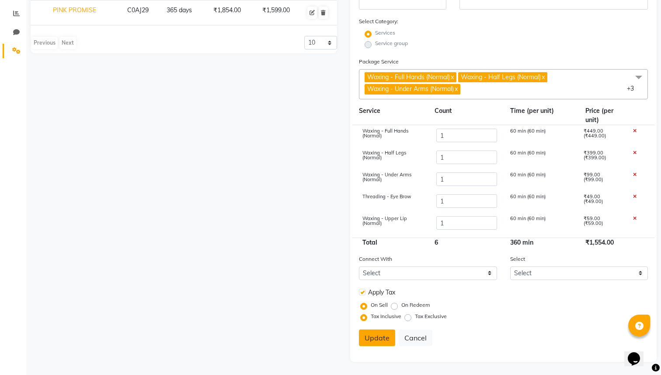
click at [382, 340] on button "Update" at bounding box center [377, 337] width 36 height 17
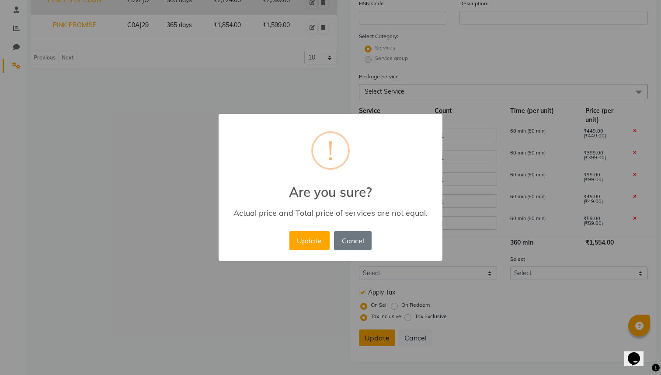
scroll to position [165, 0]
click at [317, 232] on button "Update" at bounding box center [310, 240] width 40 height 19
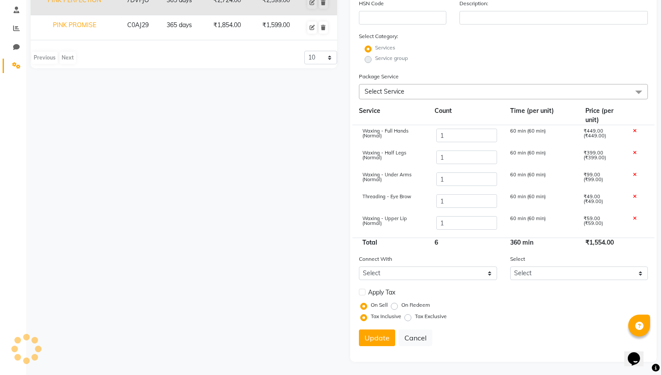
select select
checkbox input "false"
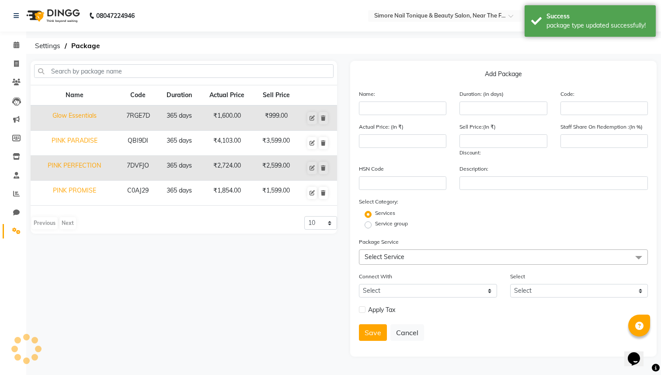
scroll to position [0, 0]
click at [313, 144] on icon at bounding box center [312, 142] width 5 height 5
type input "PINK PARADISE"
type input "365"
type input "QBI9DI"
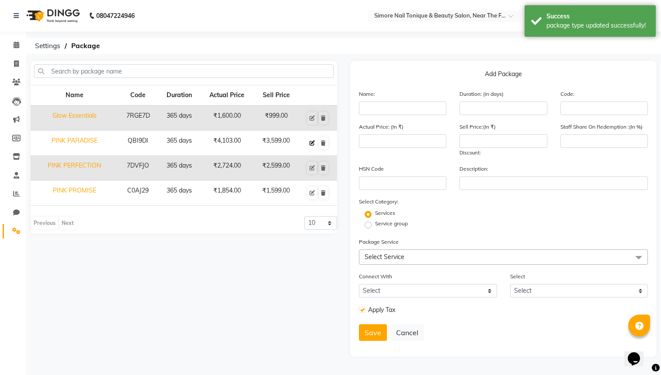
type input "4103"
type input "3599"
type input "100"
checkbox input "true"
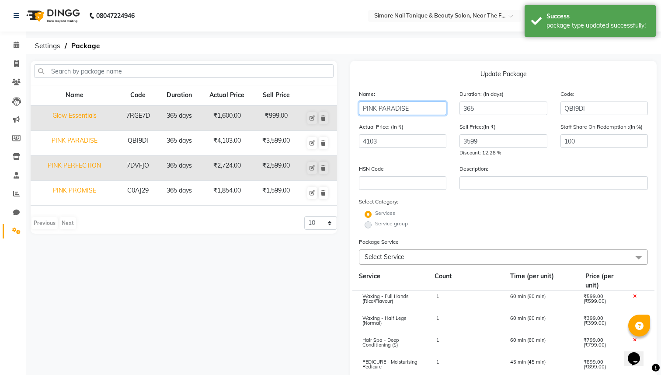
drag, startPoint x: 411, startPoint y: 109, endPoint x: 277, endPoint y: 113, distance: 133.5
click at [277, 113] on div "Name Code Duration Actual Price Sell Price Glow Essentials 7RGE7D 365 days ₹1,6…" at bounding box center [344, 294] width 640 height 466
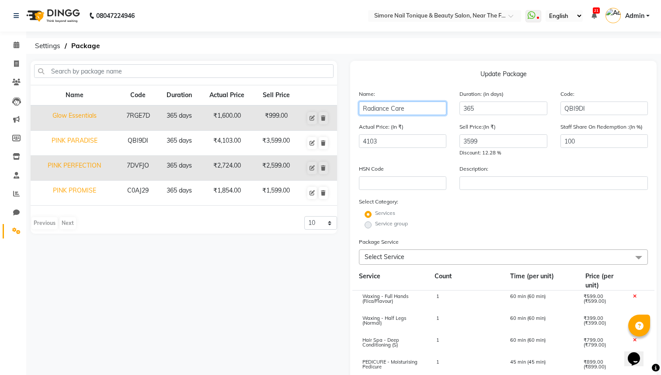
type input "Radiance Care"
click at [474, 143] on input "3599" at bounding box center [503, 141] width 87 height 14
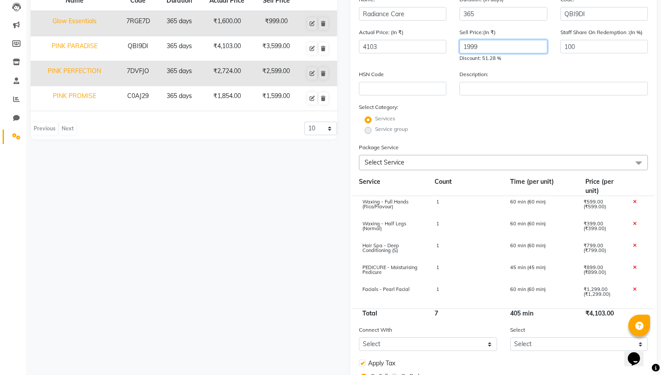
scroll to position [119, 0]
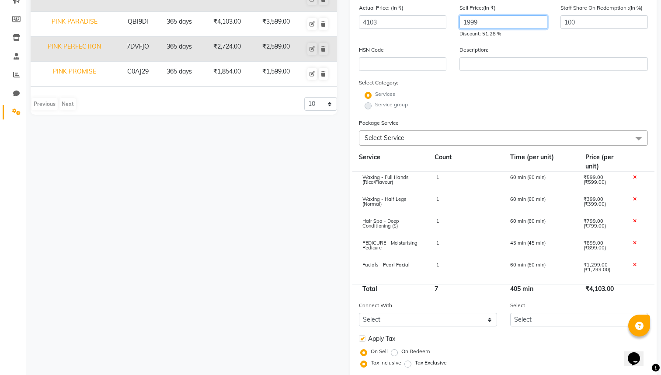
type input "1999"
click at [634, 178] on icon at bounding box center [634, 177] width 3 height 5
click at [634, 197] on icon at bounding box center [634, 199] width 3 height 5
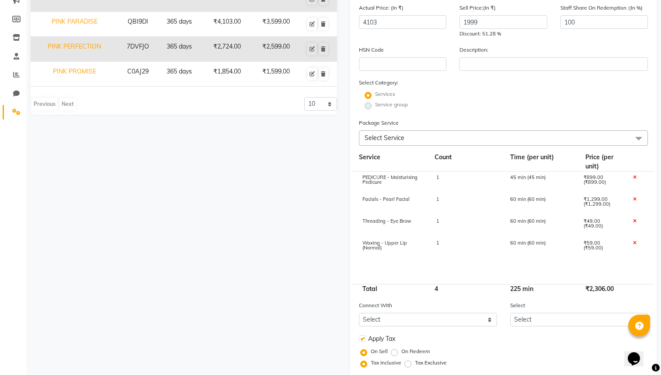
click at [634, 178] on icon at bounding box center [634, 177] width 3 height 5
click at [634, 197] on icon at bounding box center [634, 199] width 3 height 5
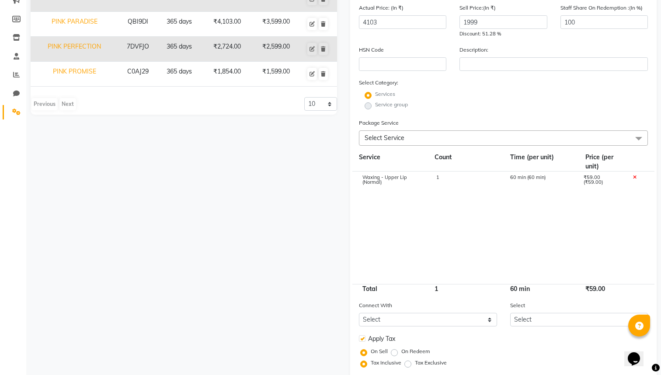
click at [634, 178] on icon at bounding box center [634, 177] width 3 height 5
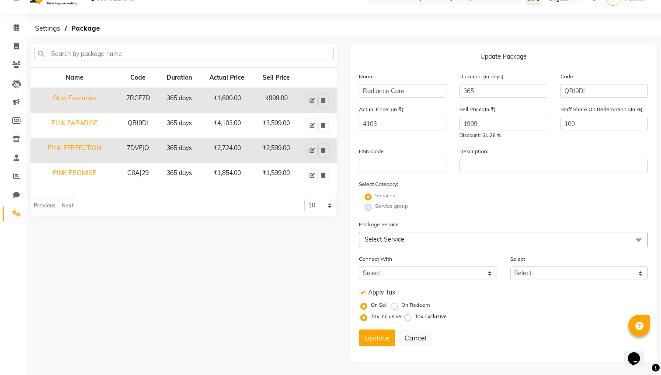
click at [394, 245] on span "Select Service" at bounding box center [503, 239] width 289 height 15
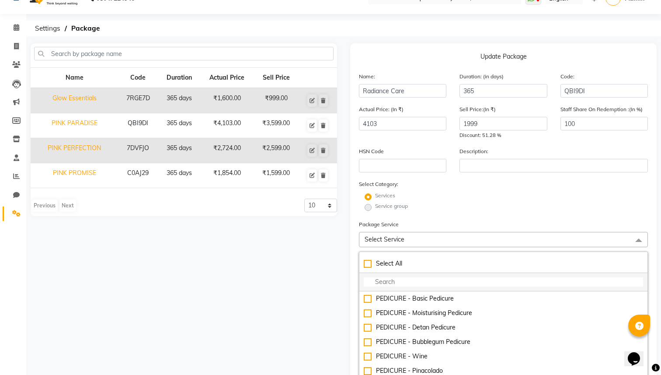
click at [384, 283] on input "multiselect-search" at bounding box center [504, 281] width 280 height 9
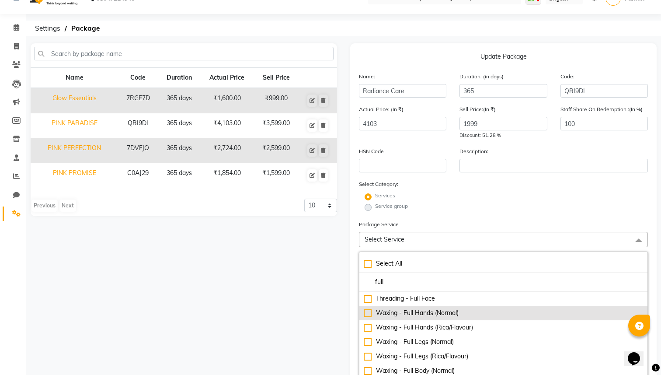
type input "full"
click at [368, 314] on div "Waxing - Full Hands (Normal)" at bounding box center [504, 312] width 280 height 9
checkbox input "true"
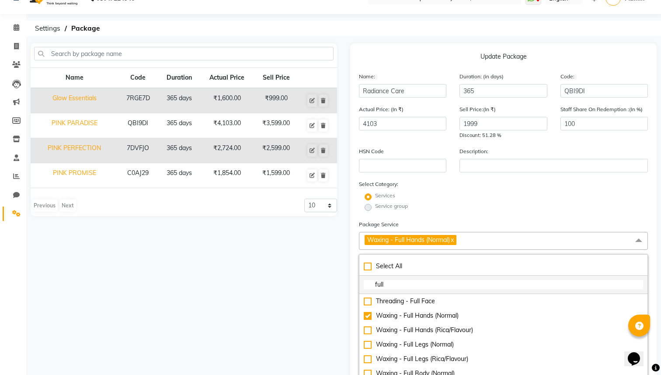
click at [381, 282] on input "full" at bounding box center [504, 284] width 280 height 9
type input "l"
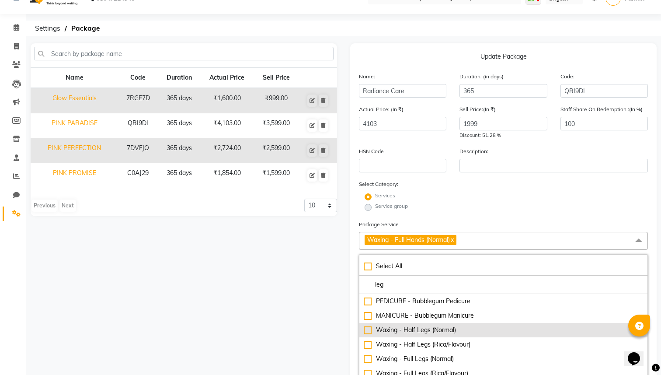
type input "leg"
click at [367, 332] on div "Waxing - Half Legs (Normal)" at bounding box center [504, 329] width 280 height 9
checkbox input "true"
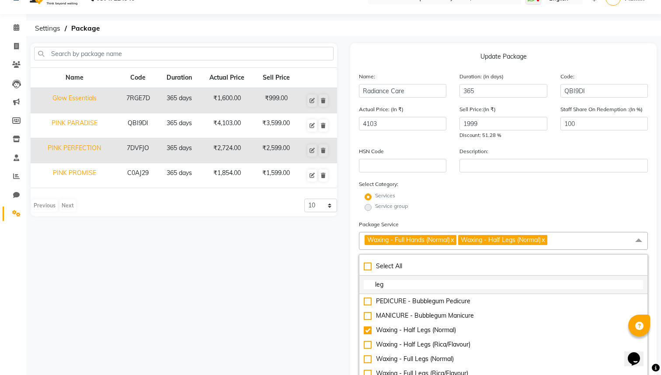
click at [380, 284] on input "leg" at bounding box center [504, 284] width 280 height 9
type input "u"
checkbox input "true"
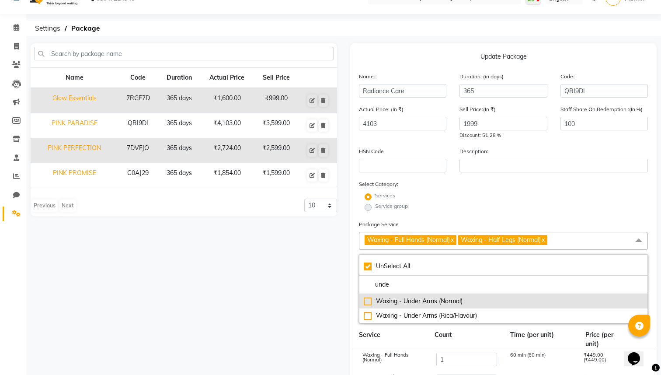
type input "unde"
click at [368, 302] on div "Waxing - Under Arms (Normal)" at bounding box center [504, 301] width 280 height 9
checkbox input "false"
checkbox input "true"
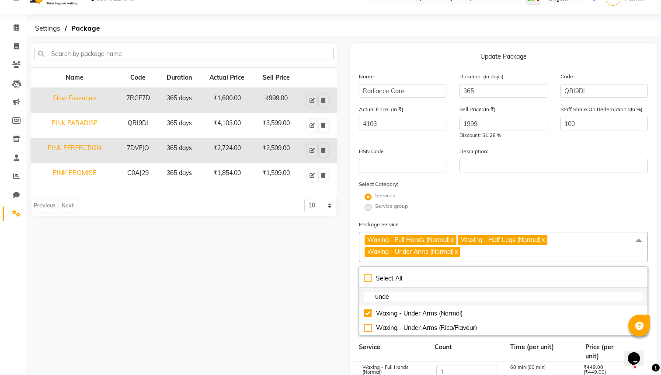
click at [385, 292] on input "unde" at bounding box center [504, 296] width 280 height 9
click at [385, 294] on input "unde" at bounding box center [504, 296] width 280 height 9
click at [389, 302] on li "unde" at bounding box center [504, 297] width 288 height 18
drag, startPoint x: 392, startPoint y: 301, endPoint x: 344, endPoint y: 301, distance: 48.1
click at [344, 301] on div "Update Package Name: Radiance Care Duration: (in days) 365 Code: QBI9DI Actual …" at bounding box center [504, 320] width 320 height 555
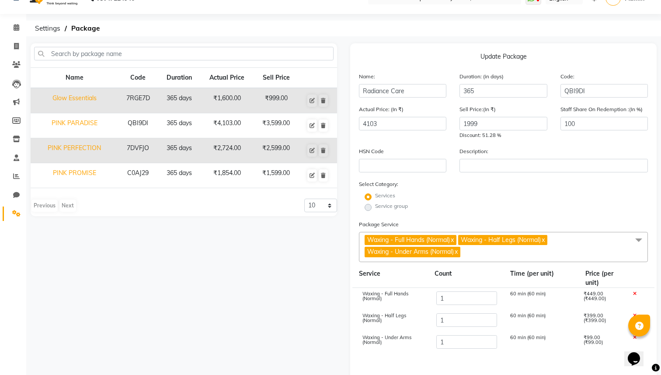
click at [478, 254] on span "Waxing - Full Hands (Normal) x Waxing - Half Legs (Normal) x Waxing - Under Arm…" at bounding box center [503, 247] width 289 height 30
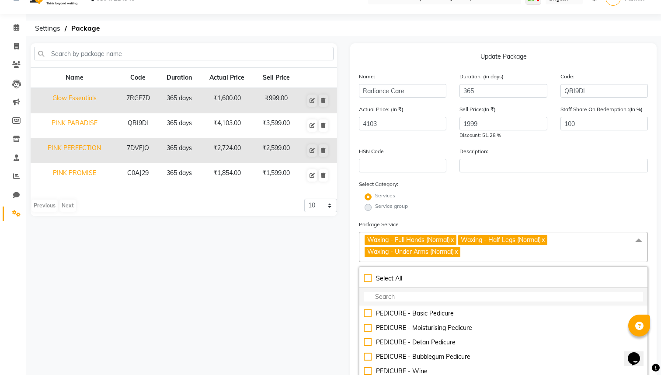
click at [430, 295] on input "multiselect-search" at bounding box center [504, 296] width 280 height 9
type input "d"
type input "de"
checkbox input "true"
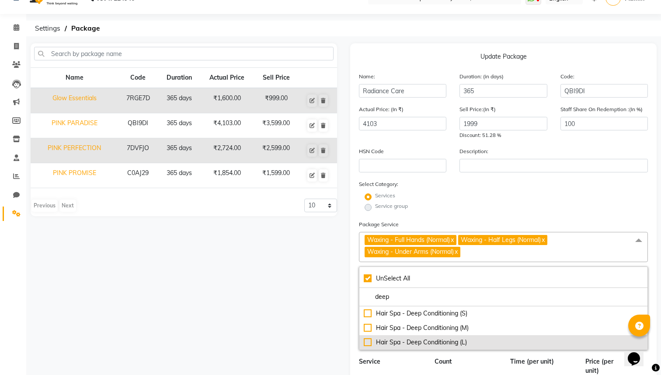
type input "deep"
click at [368, 346] on div "Hair Spa - Deep Conditioning (L)" at bounding box center [504, 342] width 280 height 9
checkbox input "false"
checkbox input "true"
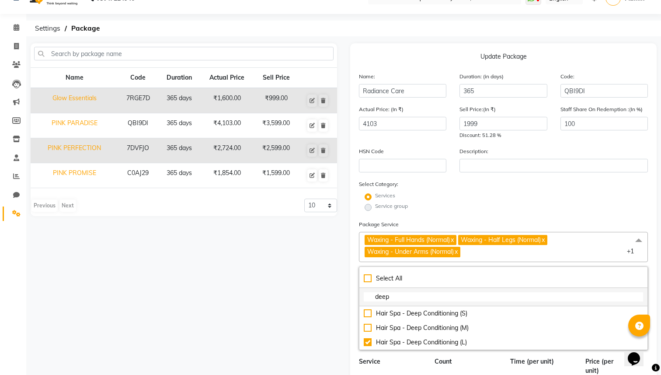
click at [391, 296] on input "deep" at bounding box center [504, 296] width 280 height 9
type input "d"
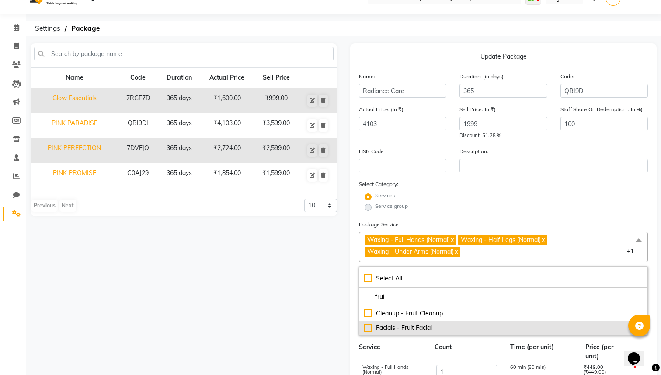
type input "frui"
click at [368, 328] on div "Facials - Fruit Facial" at bounding box center [504, 327] width 280 height 9
checkbox input "true"
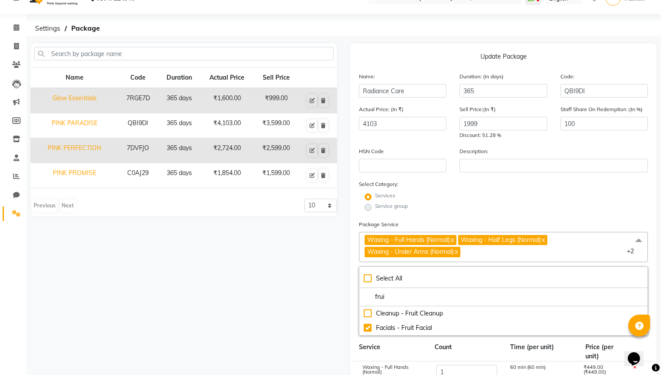
click at [376, 349] on div "Service" at bounding box center [391, 352] width 76 height 18
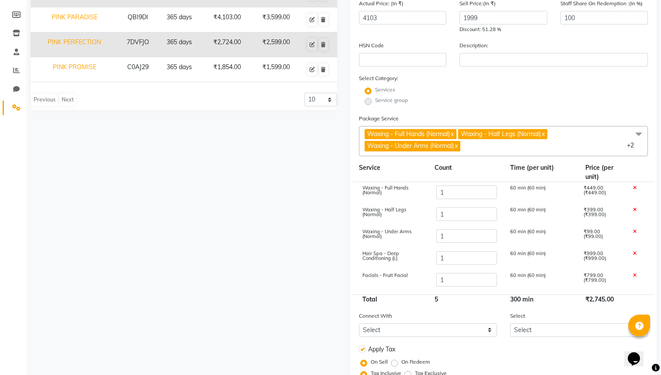
scroll to position [180, 0]
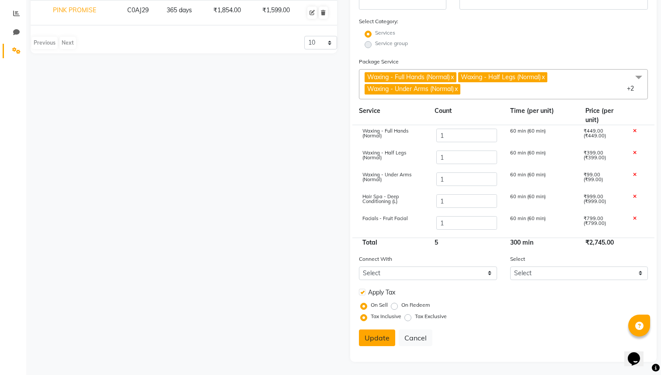
click at [385, 335] on button "Update" at bounding box center [377, 337] width 36 height 17
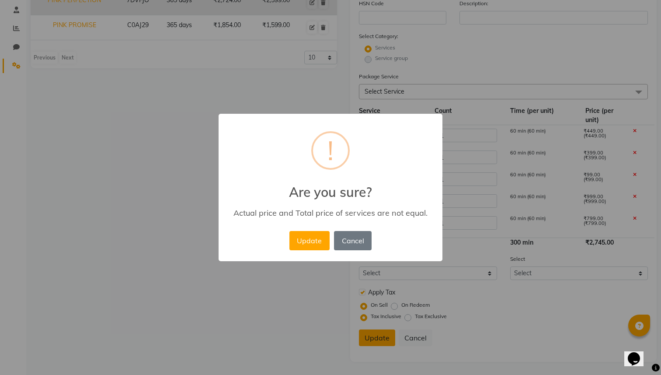
scroll to position [165, 0]
click at [316, 238] on button "Update" at bounding box center [310, 240] width 40 height 19
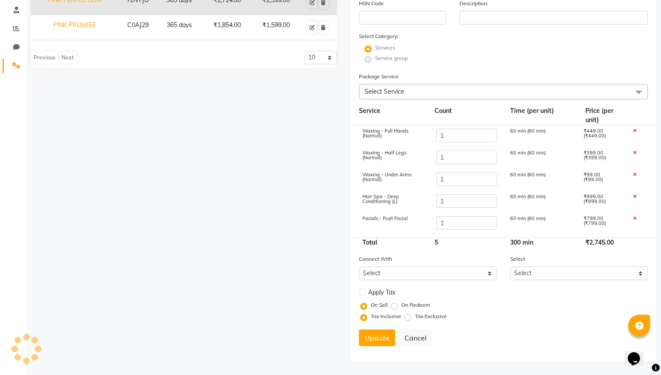
select select
checkbox input "false"
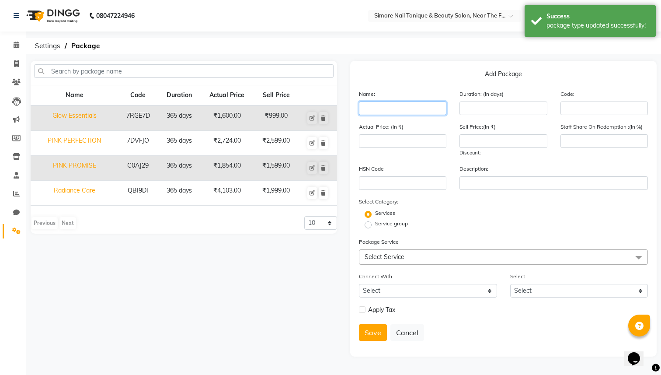
click at [370, 103] on input "text" at bounding box center [402, 108] width 87 height 14
click at [314, 144] on icon at bounding box center [312, 142] width 5 height 5
type input "PINK PERFECTION"
type input "365"
type input "7DVFJO"
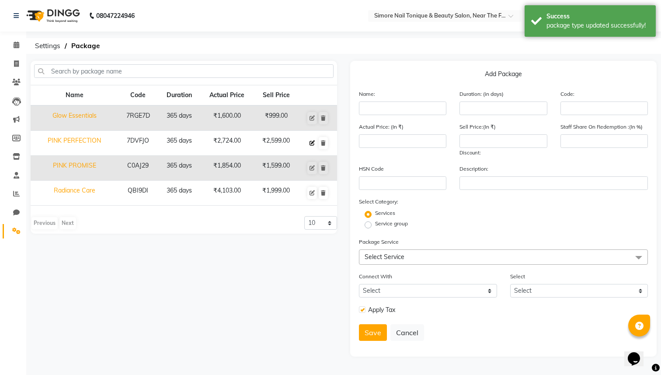
type input "2724"
type input "2599"
type input "100"
checkbox input "true"
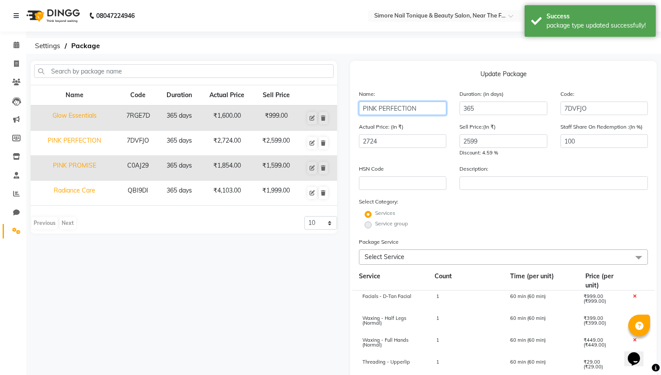
drag, startPoint x: 403, startPoint y: 107, endPoint x: 294, endPoint y: 107, distance: 109.4
click at [294, 107] on div "Name Code Duration Actual Price Sell Price Glow Essentials 7RGE7D 365 days ₹1,6…" at bounding box center [344, 294] width 640 height 466
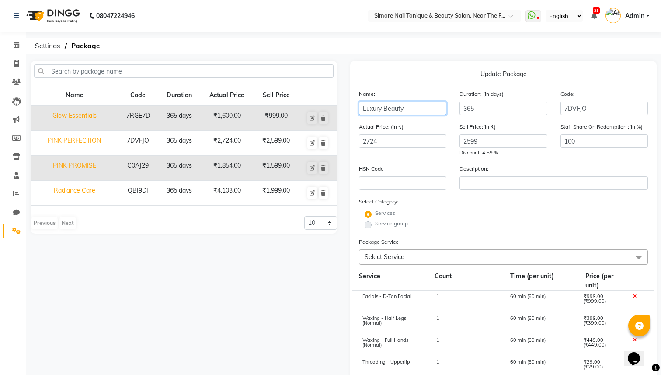
type input "Luxury Beauty"
click at [471, 140] on input "2599" at bounding box center [503, 141] width 87 height 14
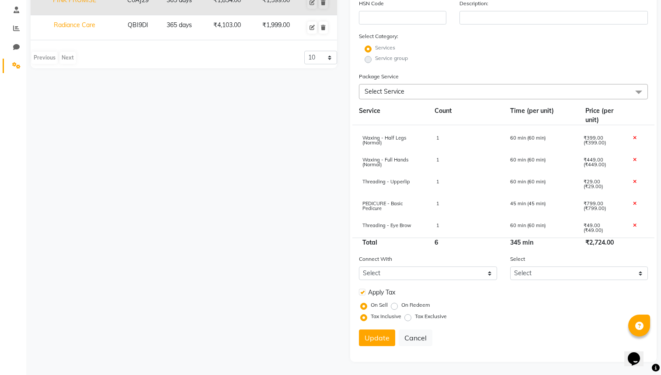
scroll to position [19, 0]
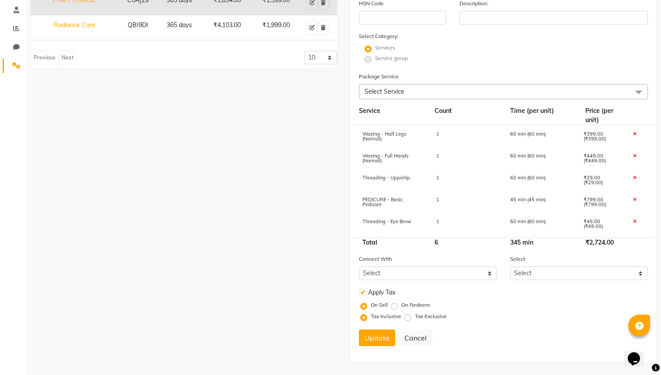
type input "2999"
click at [633, 201] on icon at bounding box center [634, 199] width 3 height 5
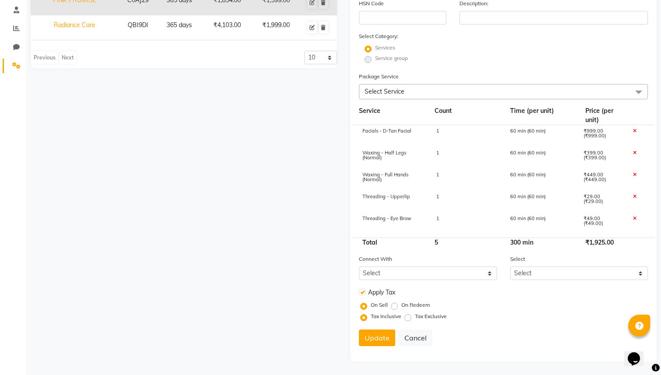
click at [636, 220] on icon at bounding box center [634, 218] width 3 height 5
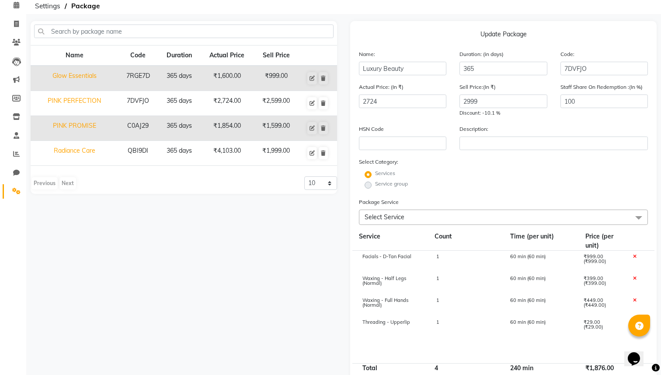
scroll to position [84, 0]
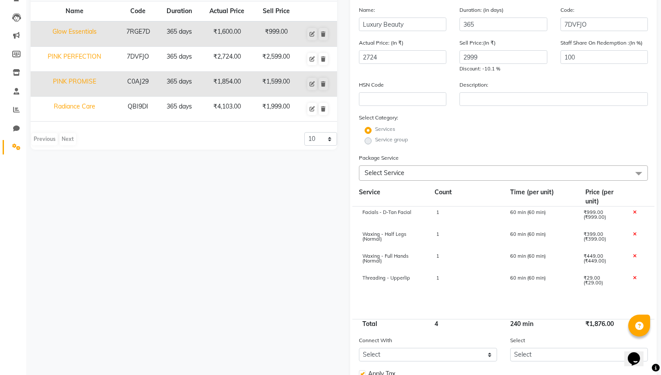
click at [635, 213] on icon at bounding box center [634, 212] width 3 height 5
click at [396, 172] on span "Select Service" at bounding box center [385, 173] width 40 height 8
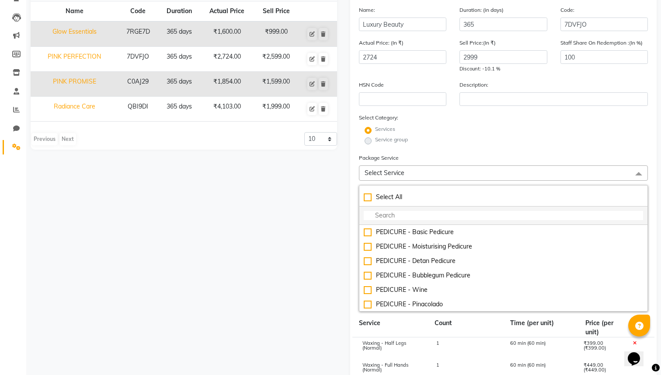
click at [391, 214] on input "multiselect-search" at bounding box center [504, 215] width 280 height 9
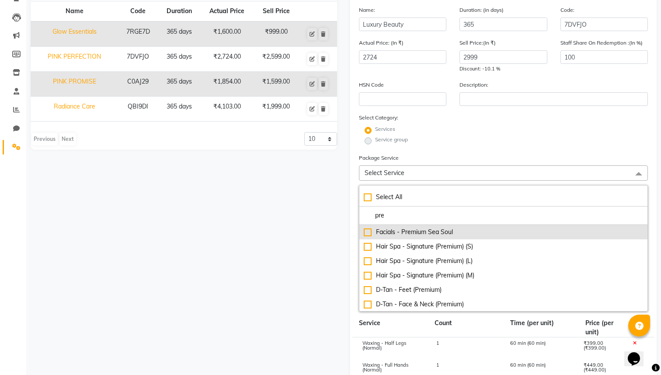
type input "pre"
click at [370, 230] on div "Facials - Premium Sea Soul" at bounding box center [504, 231] width 280 height 9
checkbox input "true"
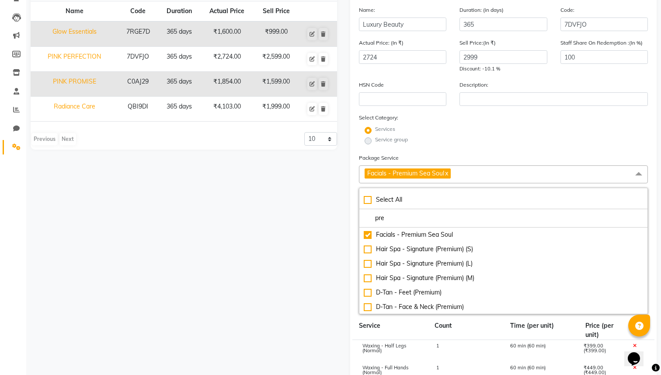
click at [337, 228] on div "Name Code Duration Actual Price Sell Price Glow Essentials 7RGE7D 365 days ₹1,6…" at bounding box center [184, 277] width 320 height 600
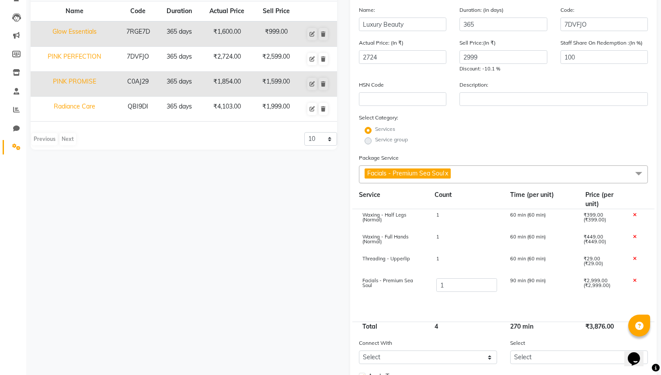
click at [469, 169] on span "Facials - Premium Sea Soul x" at bounding box center [503, 174] width 289 height 18
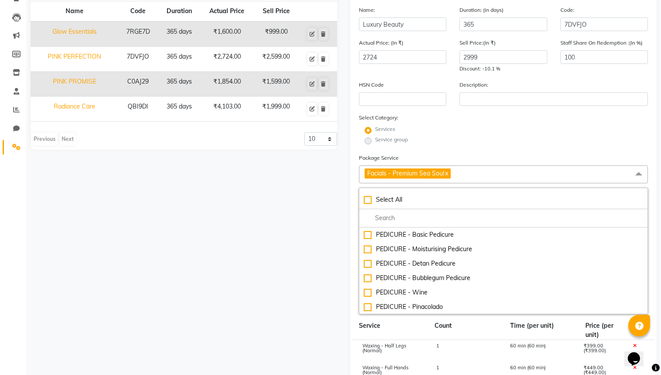
click at [497, 152] on form "Name: Luxury Beauty Duration: (in days) 365 Code: 7DVFJO Actual Price: (In ₹) 2…" at bounding box center [503, 286] width 289 height 563
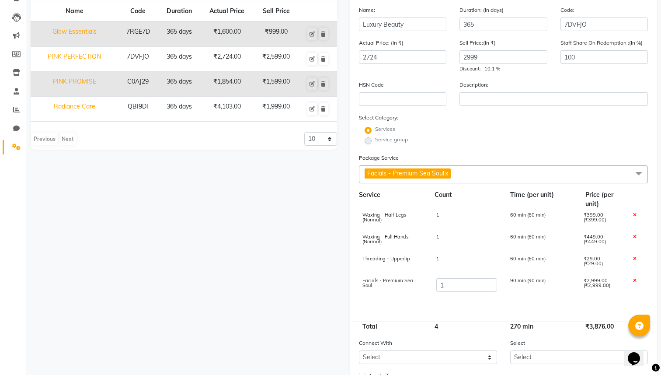
scroll to position [96, 0]
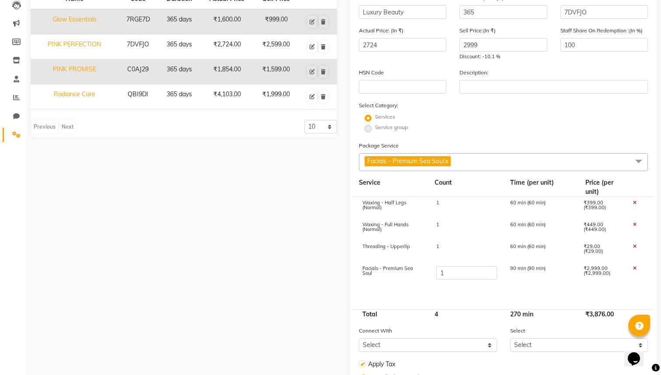
click at [590, 292] on cdk-virtual-scroll-viewport "Waxing - Half Legs (Normal) 1 60 min (60 min) ₹399.00 (₹399.00) Waxing - Full H…" at bounding box center [503, 253] width 289 height 112
click at [636, 203] on icon at bounding box center [634, 202] width 3 height 5
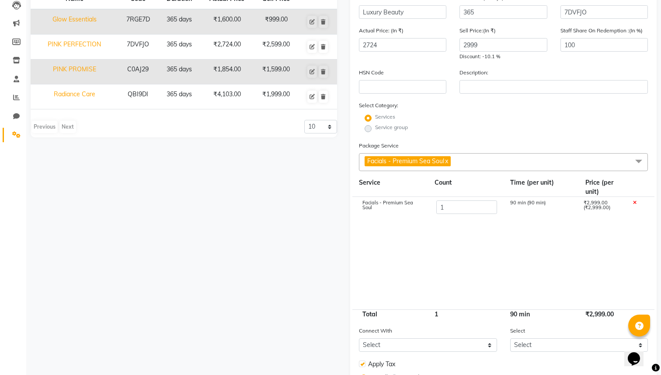
click at [541, 165] on span "Facials - Premium Sea Soul x" at bounding box center [503, 162] width 289 height 18
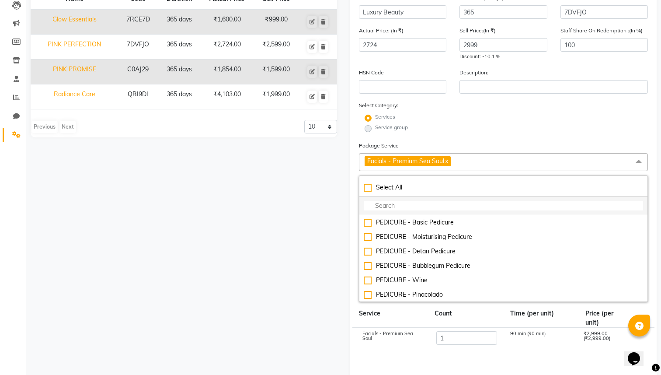
click at [467, 202] on input "multiselect-search" at bounding box center [504, 205] width 280 height 9
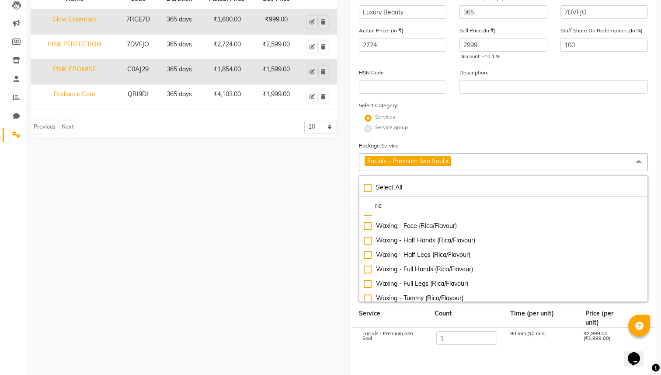
scroll to position [91, 0]
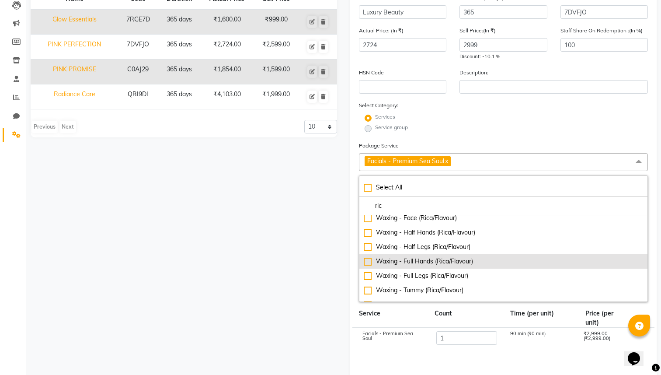
type input "ric"
click at [368, 264] on div "Waxing - Full Hands (Rica/Flavour)" at bounding box center [504, 261] width 280 height 9
checkbox input "true"
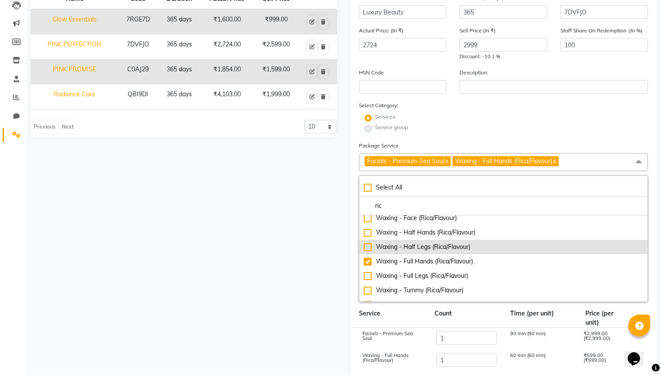
click at [368, 250] on div "Waxing - Half Legs (Rica/Flavour)" at bounding box center [504, 246] width 280 height 9
checkbox input "true"
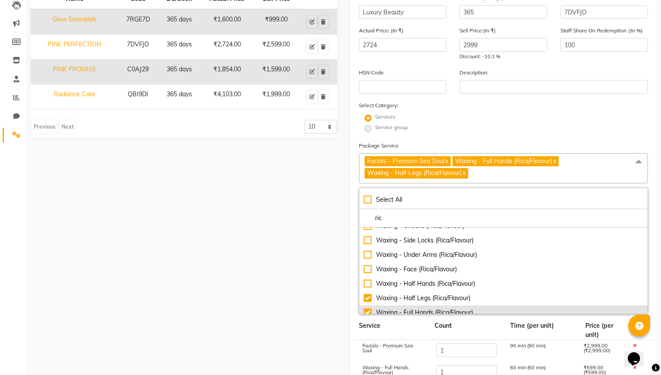
scroll to position [40, 0]
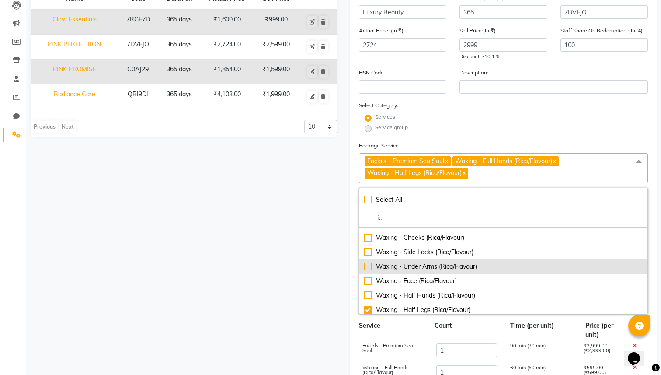
click at [366, 265] on div "Waxing - Under Arms (Rica/Flavour)" at bounding box center [504, 266] width 280 height 9
checkbox input "true"
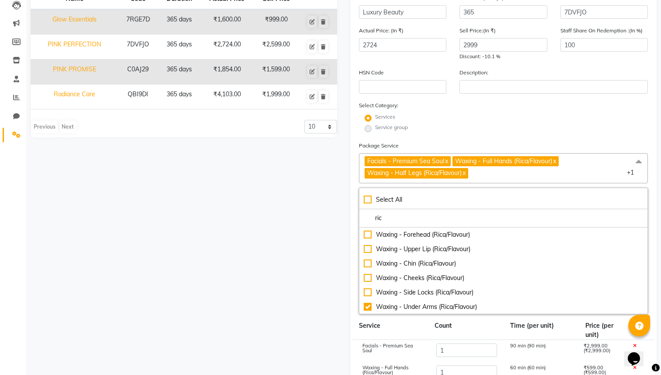
drag, startPoint x: 390, startPoint y: 216, endPoint x: 354, endPoint y: 219, distance: 36.4
click at [354, 219] on div "Update Package Name: Luxury Beauty Duration: (in days) 365 Code: 7DVFJO Actual …" at bounding box center [503, 271] width 307 height 612
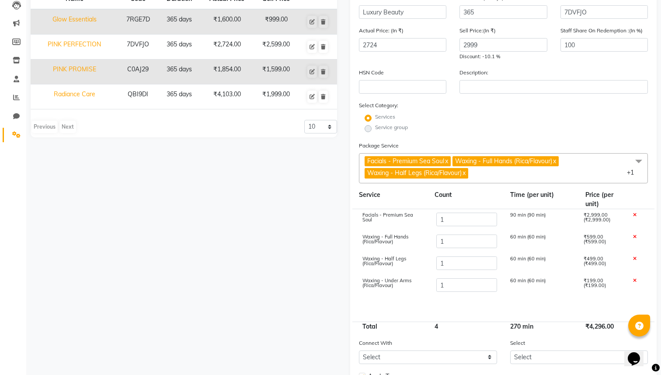
click at [497, 175] on span "Facials - Premium Sea Soul x Waxing - Full Hands (Rica/Flavour) x Waxing - Half…" at bounding box center [503, 168] width 289 height 30
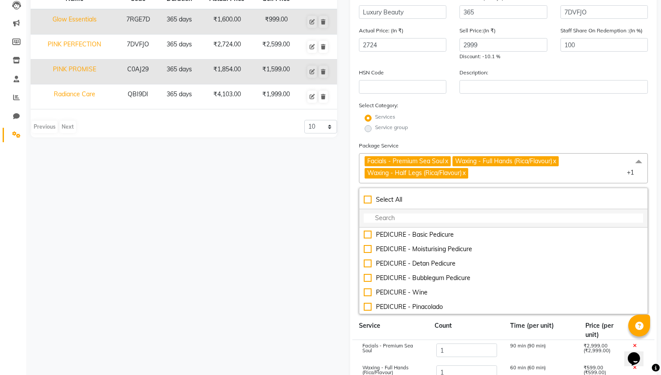
click at [388, 217] on input "multiselect-search" at bounding box center [504, 217] width 280 height 9
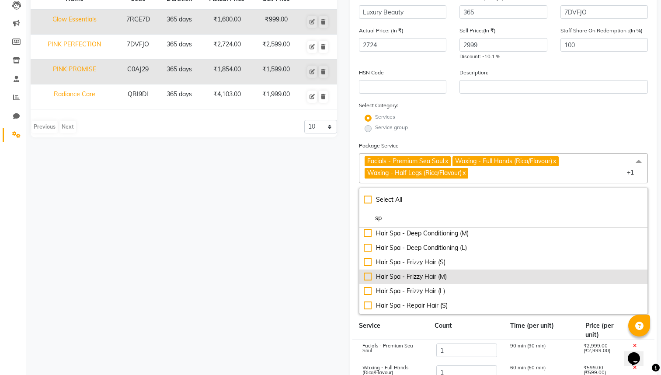
scroll to position [108, 0]
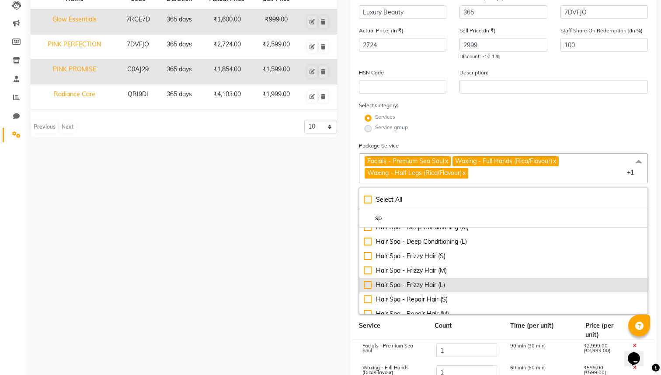
type input "sp"
click at [365, 287] on div "Hair Spa - Frizzy Hair (L)" at bounding box center [504, 284] width 280 height 9
checkbox input "true"
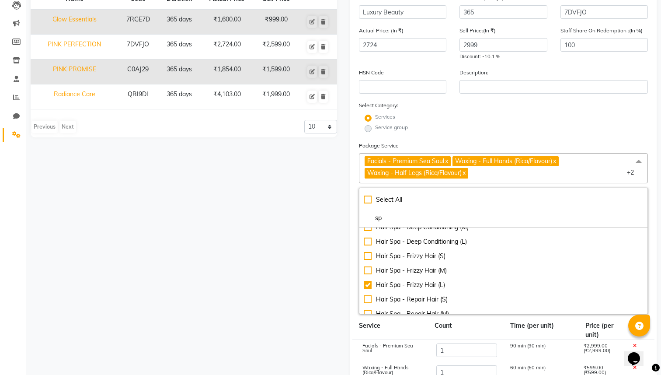
click at [330, 283] on div "Name Code Duration Actual Price Sell Price Glow Essentials 7RGE7D 365 days ₹1,6…" at bounding box center [184, 271] width 320 height 612
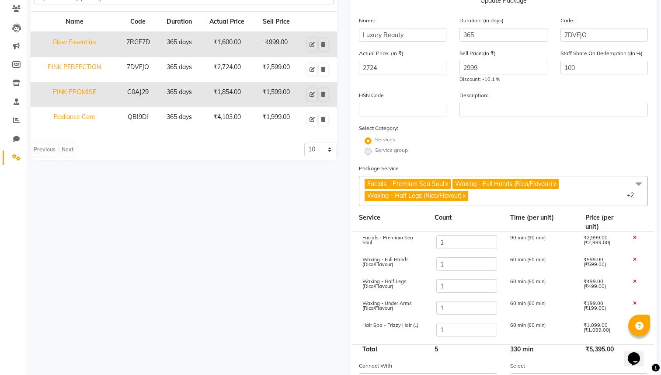
scroll to position [0, 0]
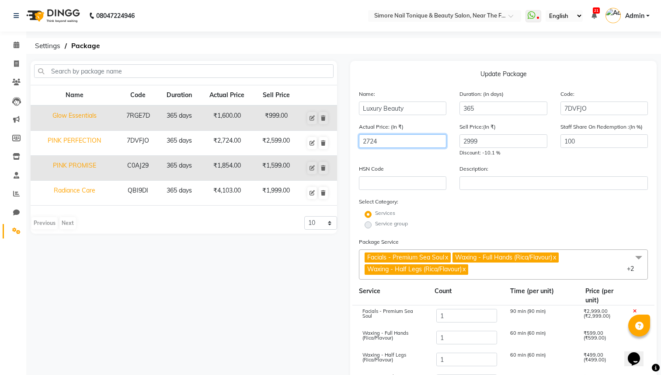
drag, startPoint x: 384, startPoint y: 141, endPoint x: 339, endPoint y: 141, distance: 45.9
click at [339, 141] on div "Name Code Duration Actual Price Sell Price Glow Essentials 7RGE7D 365 days ₹1,6…" at bounding box center [344, 301] width 640 height 481
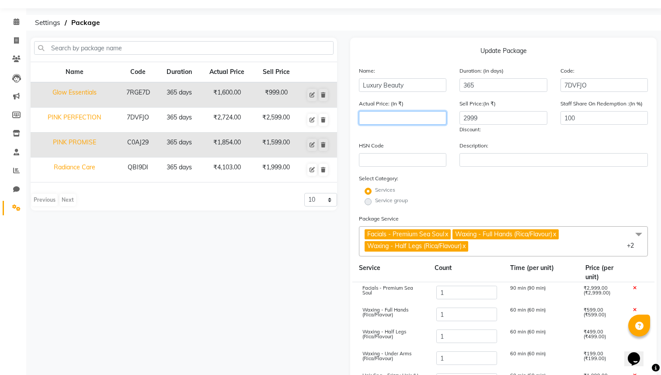
scroll to position [23, 0]
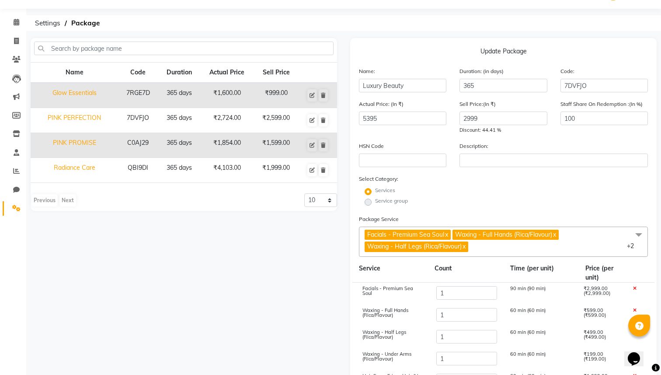
click at [448, 236] on link "x" at bounding box center [446, 235] width 4 height 8
type input "2396"
checkbox input "false"
click at [493, 244] on span "Waxing - Full Hands (Rica/Flavour) x Waxing - Half Legs (Rica/Flavour) x Waxing…" at bounding box center [503, 242] width 289 height 30
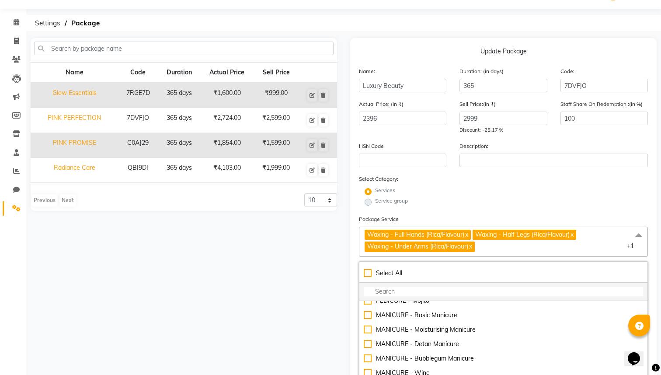
click at [444, 293] on input "multiselect-search" at bounding box center [504, 291] width 280 height 9
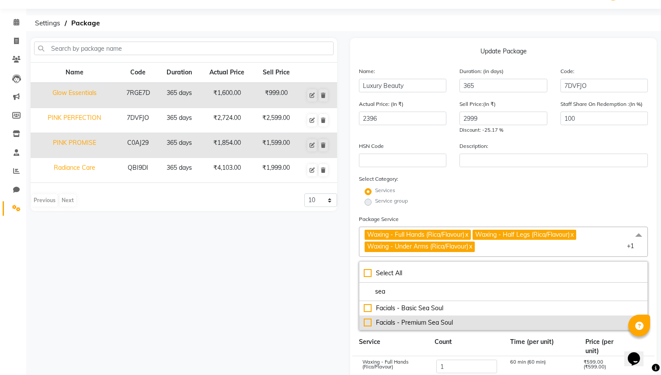
type input "sea"
click at [365, 324] on div "Facials - Premium Sea Soul" at bounding box center [504, 322] width 280 height 9
type input "5395"
checkbox input "true"
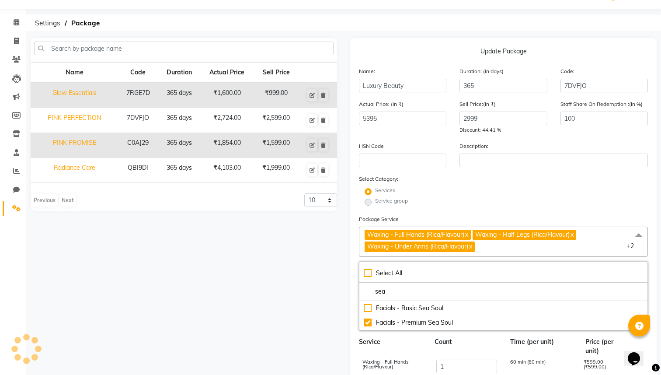
click at [318, 298] on div "Name Code Duration Actual Price Sell Price Glow Essentials 7RGE7D 365 days ₹1,6…" at bounding box center [184, 315] width 320 height 555
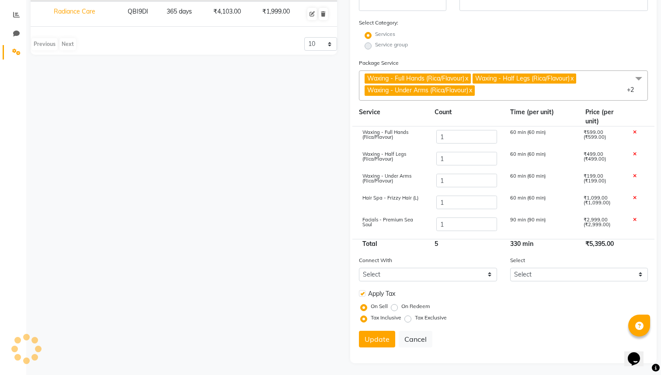
scroll to position [180, 0]
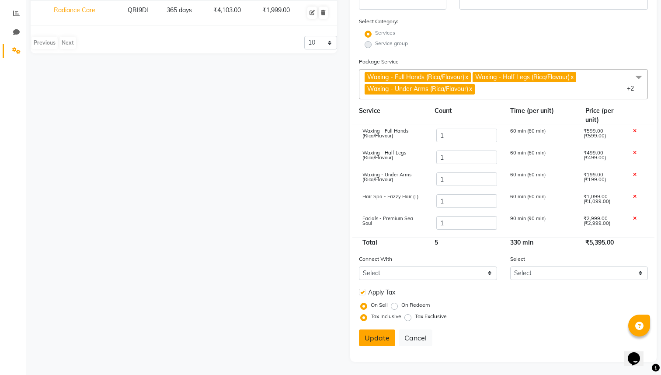
click at [384, 343] on button "Update" at bounding box center [377, 337] width 36 height 17
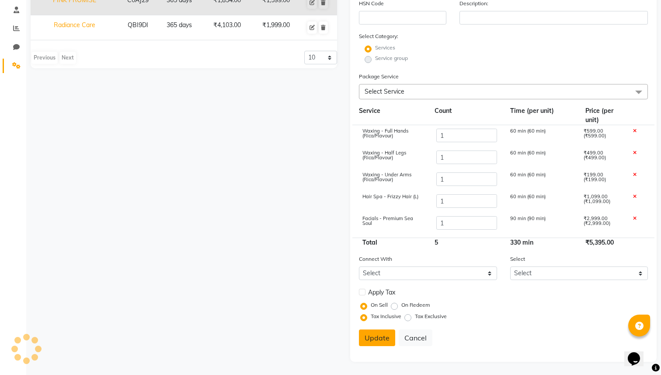
select select
checkbox input "false"
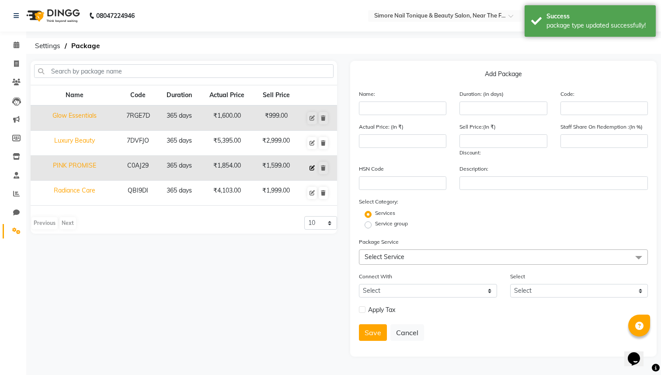
click at [313, 171] on button at bounding box center [313, 168] width 10 height 12
type input "PINK PROMISE"
type input "365"
type input "C0AJ29"
type input "1854"
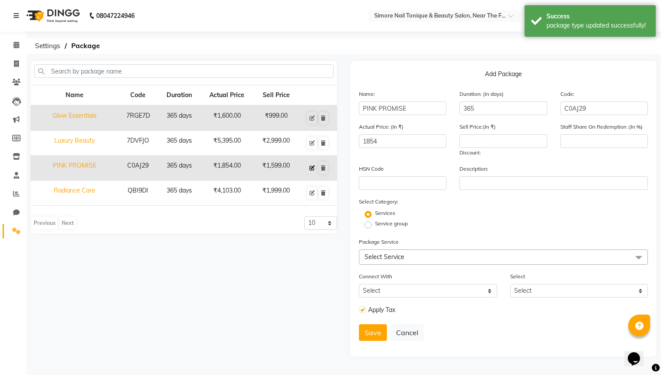
type input "1599"
type input "100"
checkbox input "true"
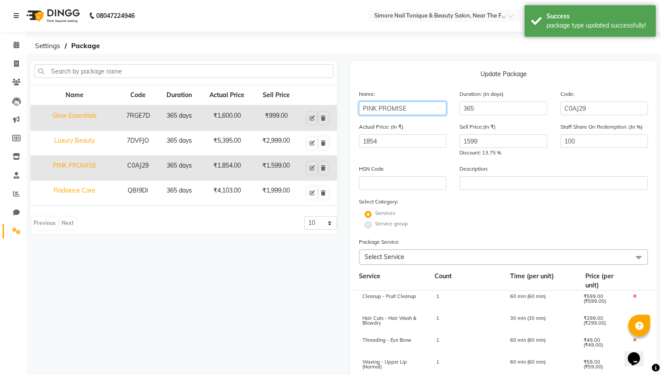
drag, startPoint x: 409, startPoint y: 110, endPoint x: 284, endPoint y: 111, distance: 124.7
click at [284, 111] on div "Name Code Duration Actual Price Sell Price Glow Essentials 7RGE7D 365 days ₹1,6…" at bounding box center [344, 294] width 640 height 466
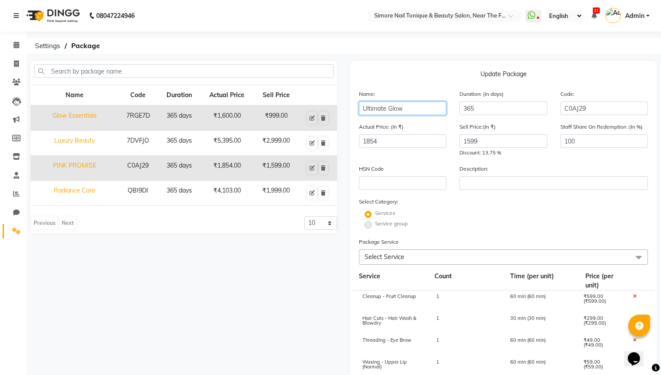
type input "Ultimate Glow"
drag, startPoint x: 470, startPoint y: 143, endPoint x: 395, endPoint y: 143, distance: 75.2
click at [395, 143] on div "Actual Price: (In ₹) 1854 Sell Price:(In ₹) 1599 Discount: 13.75 % Staff Share …" at bounding box center [504, 143] width 302 height 42
type input "4999"
drag, startPoint x: 394, startPoint y: 142, endPoint x: 332, endPoint y: 143, distance: 62.6
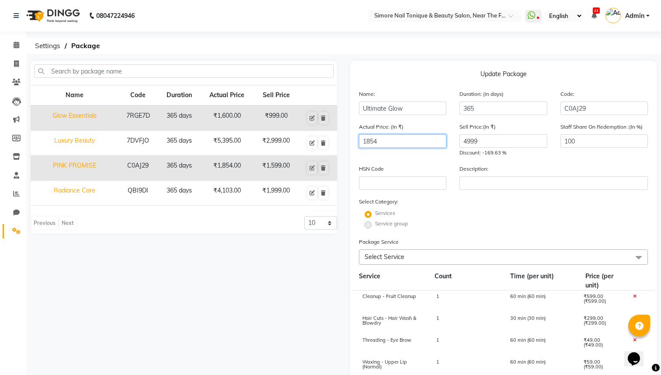
click at [332, 143] on div "Name Code Duration Actual Price Sell Price Glow Essentials 7RGE7D 365 days ₹1,6…" at bounding box center [344, 294] width 640 height 466
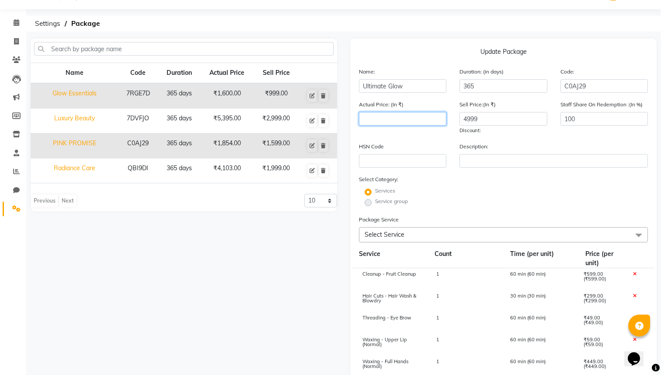
scroll to position [102, 0]
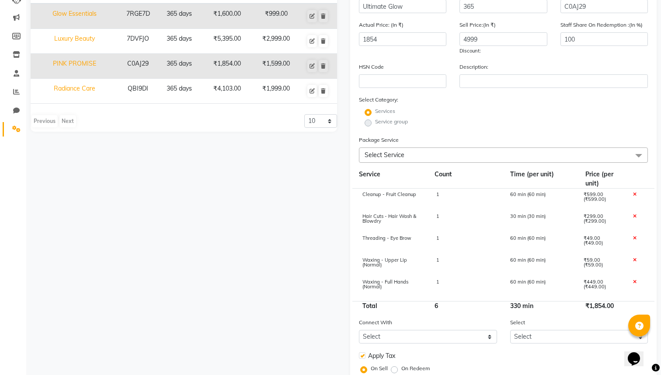
click at [633, 195] on icon at bounding box center [634, 194] width 3 height 5
click at [633, 214] on icon at bounding box center [634, 216] width 3 height 5
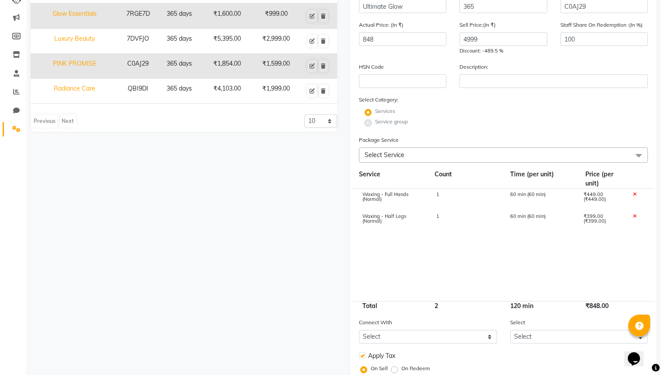
click at [633, 195] on icon at bounding box center [634, 194] width 3 height 5
type input "399"
click at [633, 195] on icon at bounding box center [634, 194] width 3 height 5
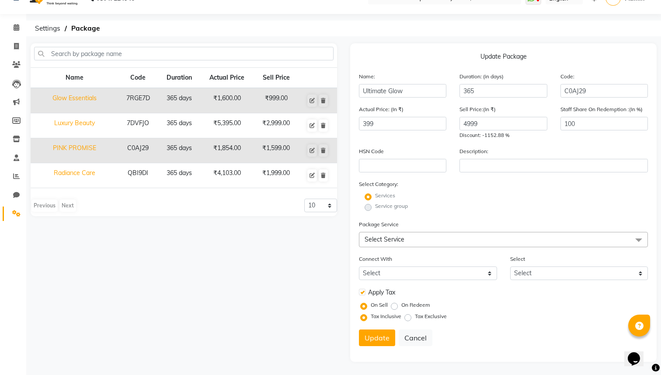
click at [405, 238] on span "Select Service" at bounding box center [503, 239] width 289 height 15
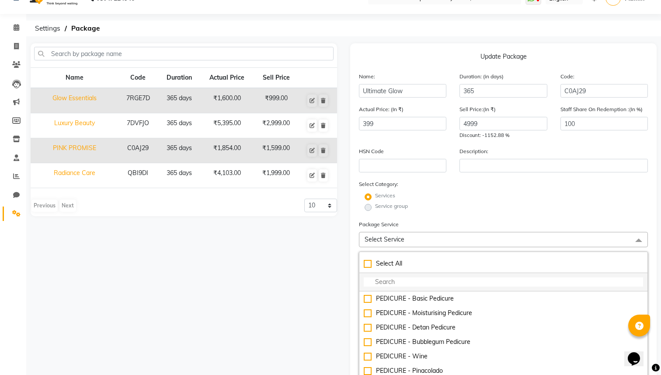
click at [393, 281] on input "multiselect-search" at bounding box center [504, 281] width 280 height 9
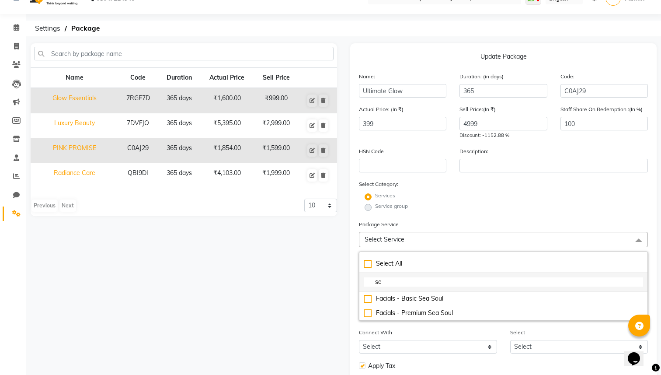
type input "sea"
checkbox input "true"
type input "seas"
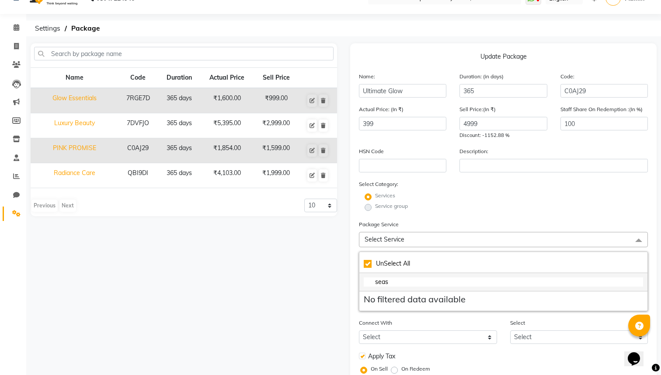
checkbox input "false"
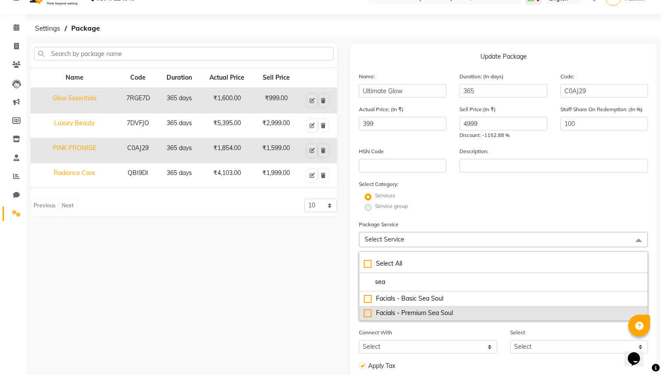
type input "sea"
click at [368, 315] on div "Facials - Premium Sea Soul" at bounding box center [504, 312] width 280 height 9
type input "2999"
checkbox input "true"
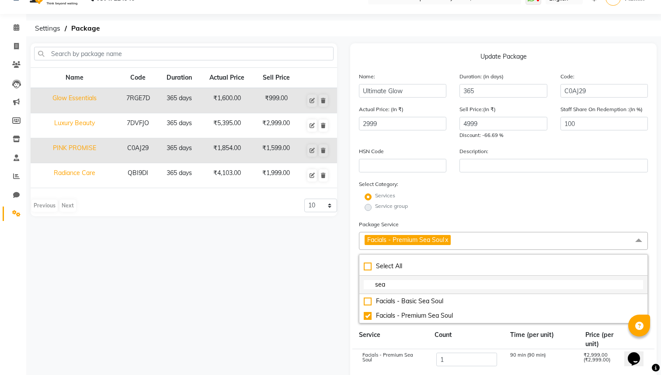
click at [382, 284] on input "sea" at bounding box center [504, 284] width 280 height 9
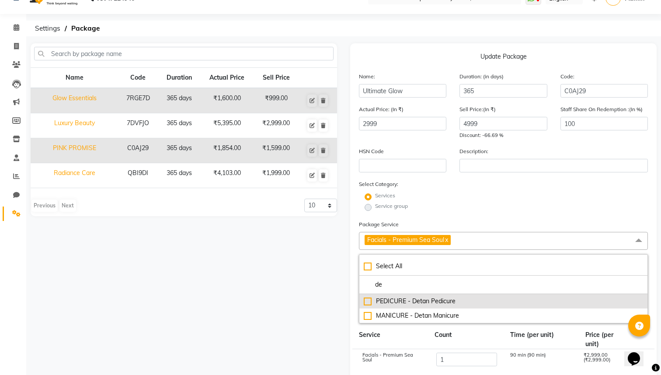
type input "d"
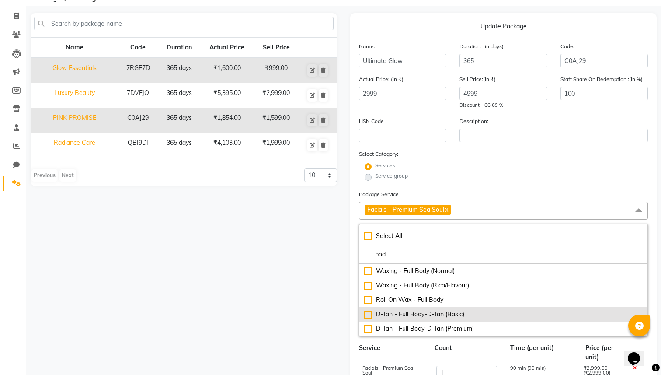
scroll to position [55, 0]
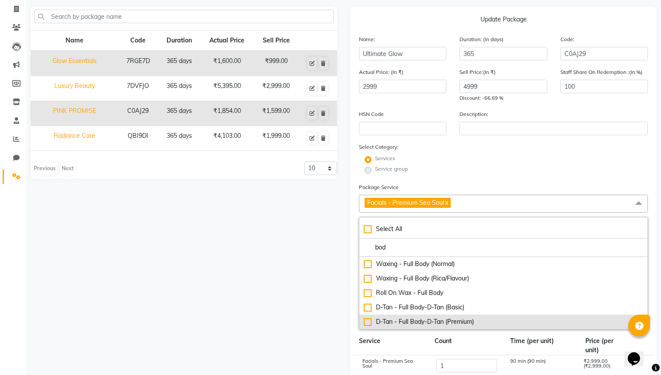
type input "bod"
click at [365, 318] on div "D-Tan - Full Body-D-Tan (Premium)" at bounding box center [504, 321] width 280 height 9
type input "5498"
checkbox input "true"
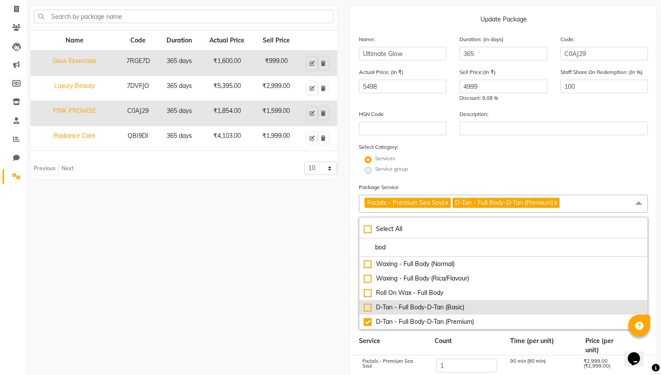
click at [366, 311] on div "D-Tan - Full Body-D-Tan (Basic)" at bounding box center [504, 307] width 280 height 9
type input "7497"
checkbox input "true"
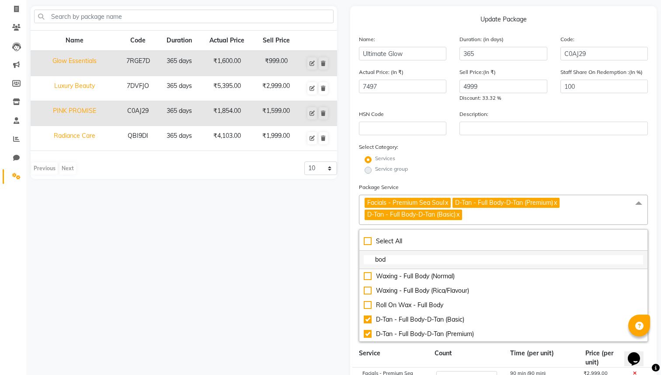
click at [380, 259] on input "bod" at bounding box center [504, 259] width 280 height 9
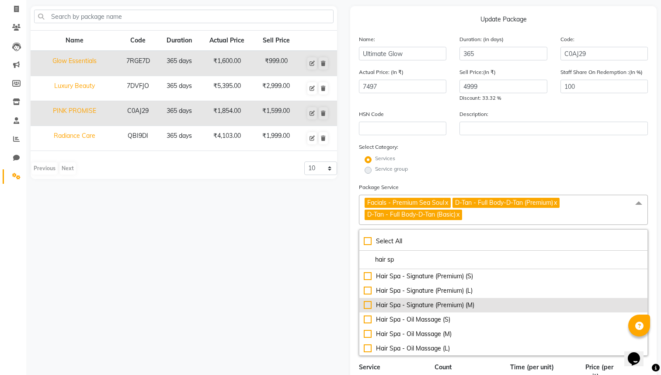
type input "hair sp"
click at [364, 305] on div "Hair Spa - Signature (Premium) (M)" at bounding box center [504, 305] width 280 height 9
type input "9096"
checkbox input "true"
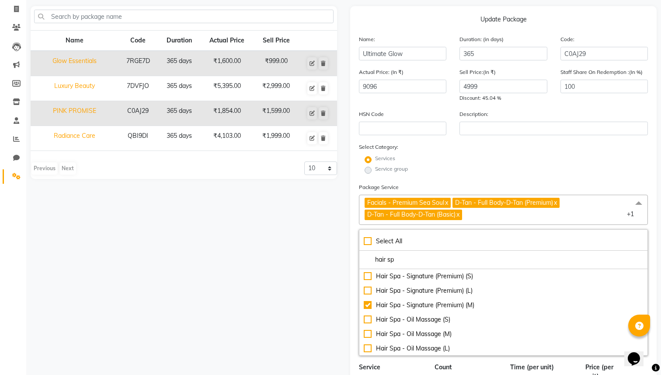
click at [322, 290] on div "Name Code Duration Actual Price Sell Price Glow Essentials 7RGE7D 365 days ₹1,6…" at bounding box center [184, 312] width 320 height 612
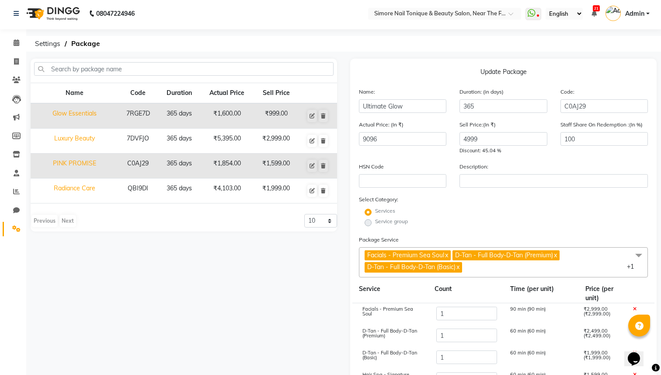
scroll to position [0, 0]
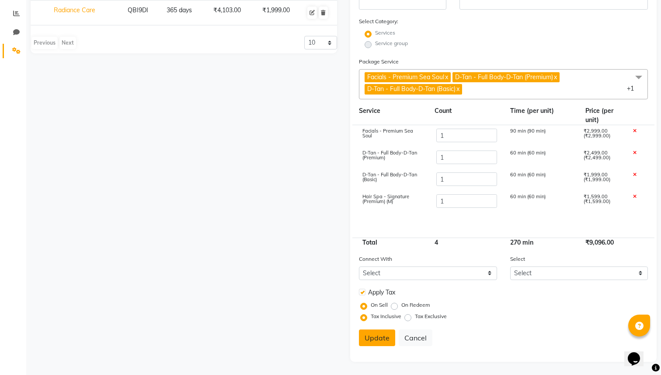
click at [376, 342] on button "Update" at bounding box center [377, 337] width 36 height 17
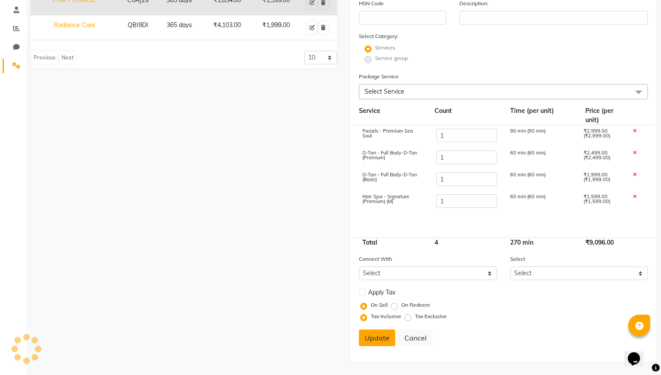
select select
checkbox input "false"
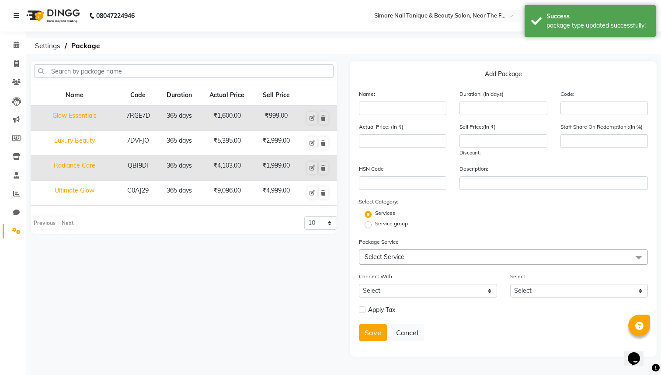
click at [59, 19] on img at bounding box center [52, 15] width 60 height 24
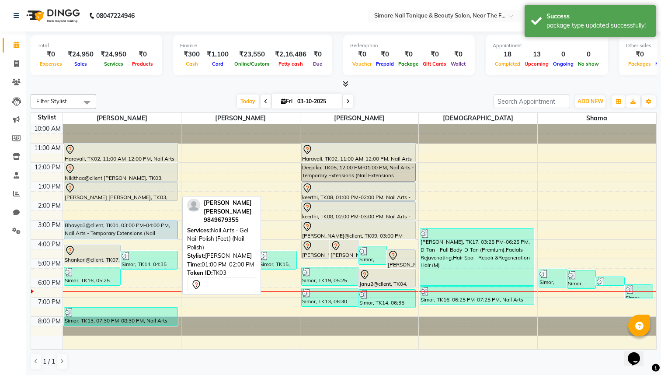
scroll to position [0, 0]
